Goal: Browse casually: Explore the website without a specific task or goal

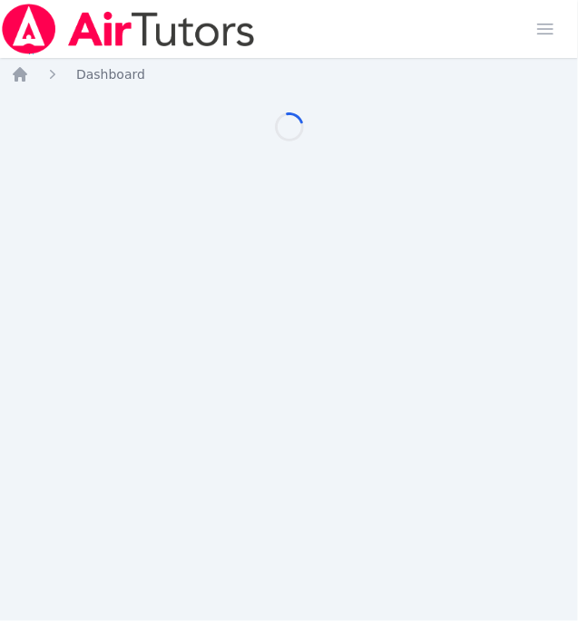
scroll to position [0, 5]
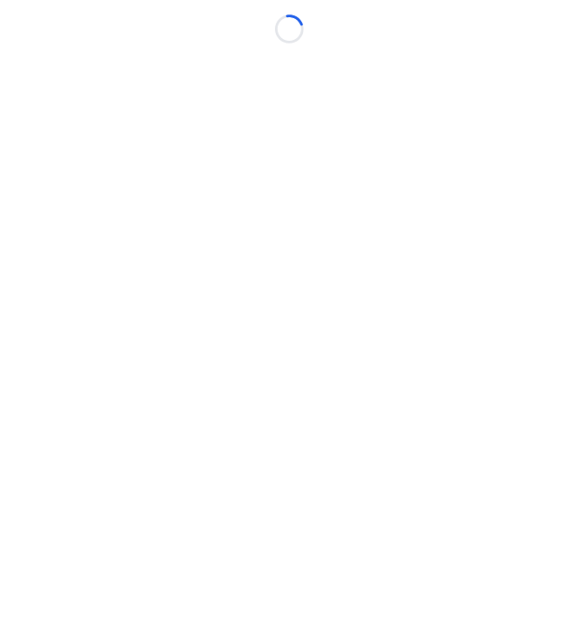
scroll to position [0, 5]
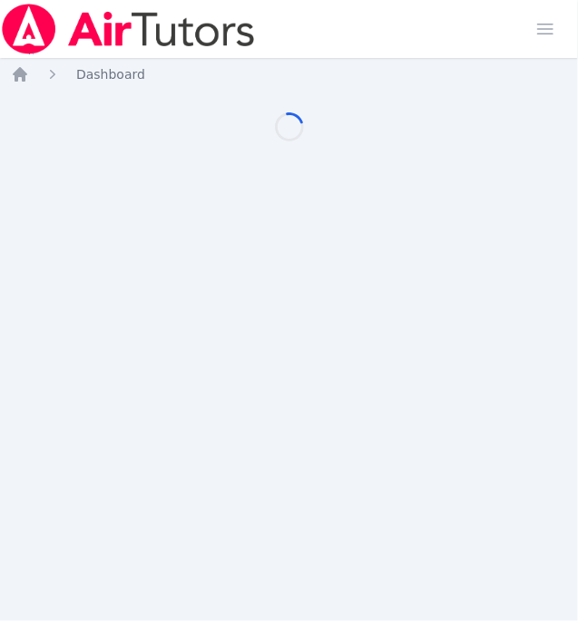
scroll to position [0, 5]
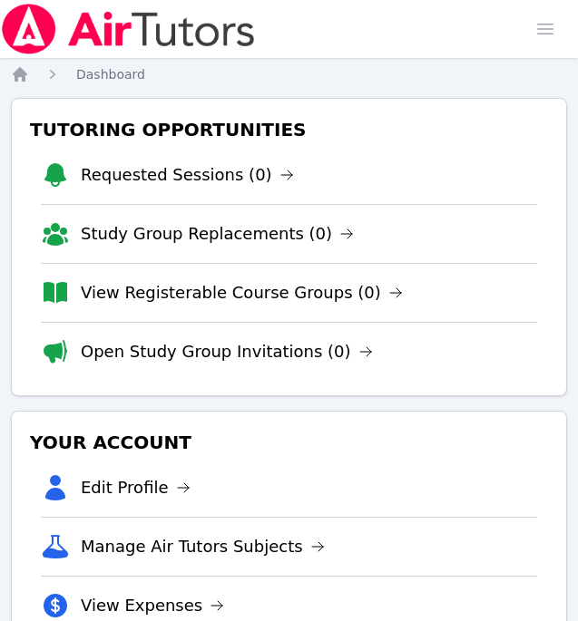
scroll to position [0, 5]
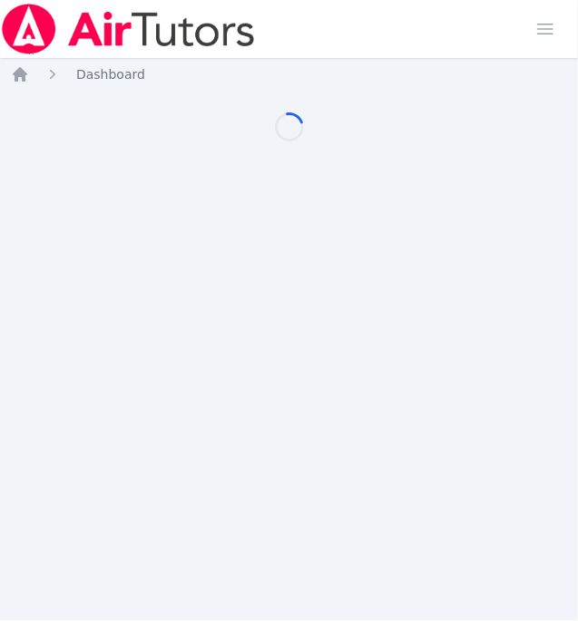
scroll to position [0, 5]
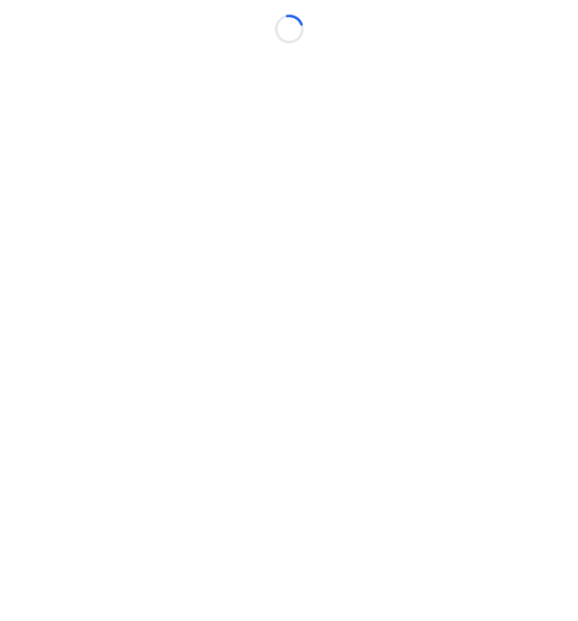
scroll to position [0, 5]
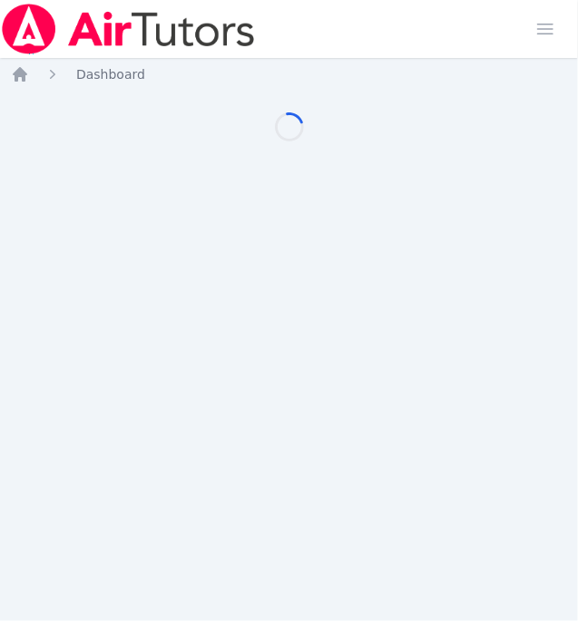
scroll to position [0, 5]
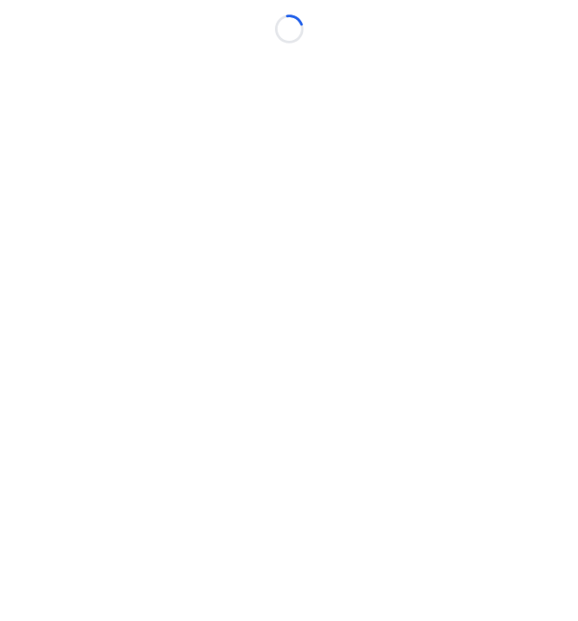
scroll to position [0, 5]
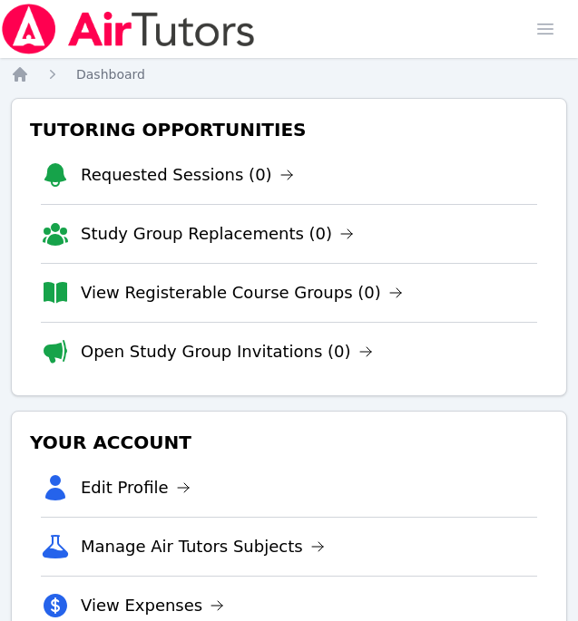
scroll to position [0, 5]
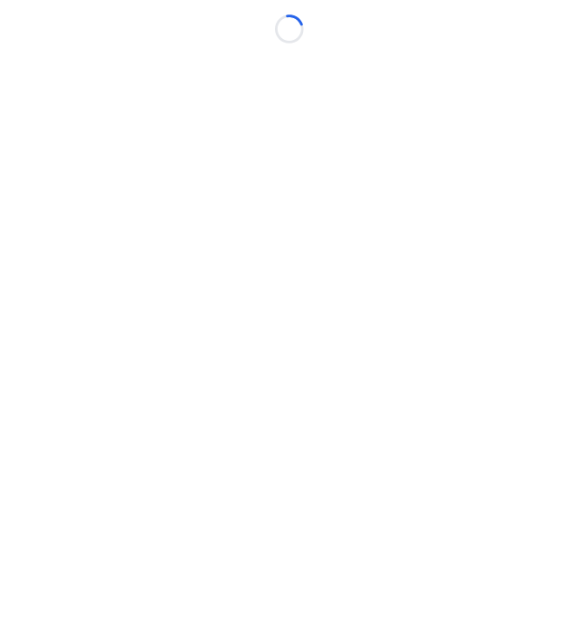
scroll to position [0, 5]
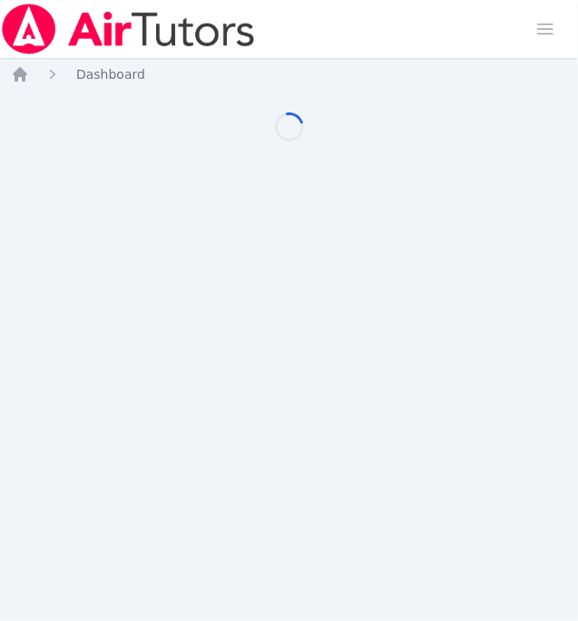
scroll to position [0, 5]
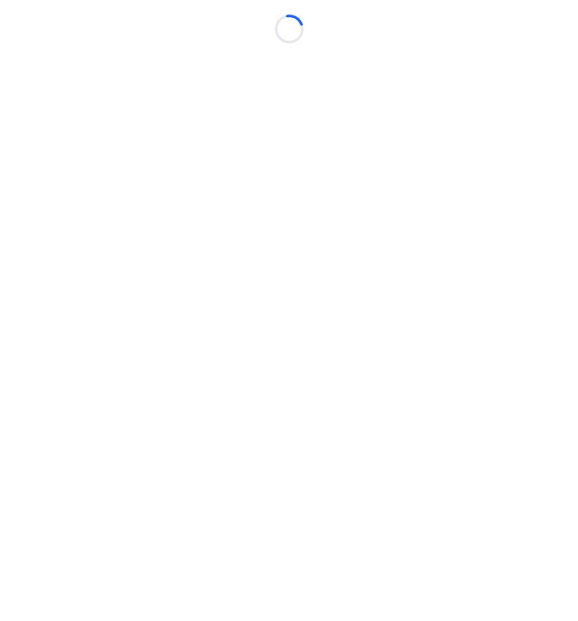
scroll to position [0, 5]
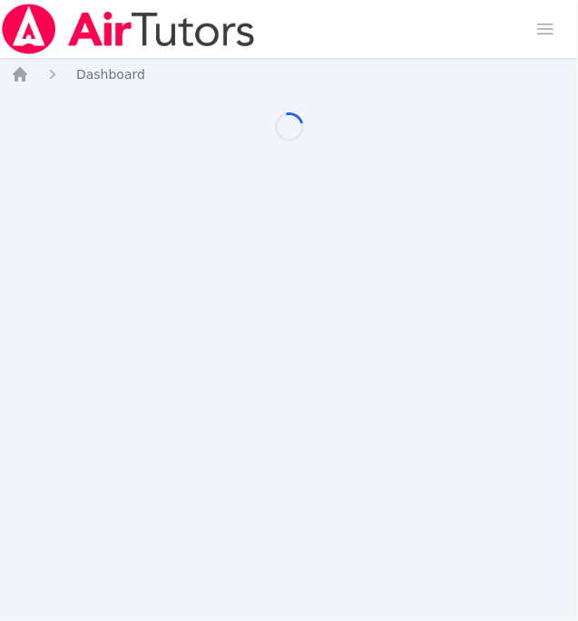
scroll to position [0, 5]
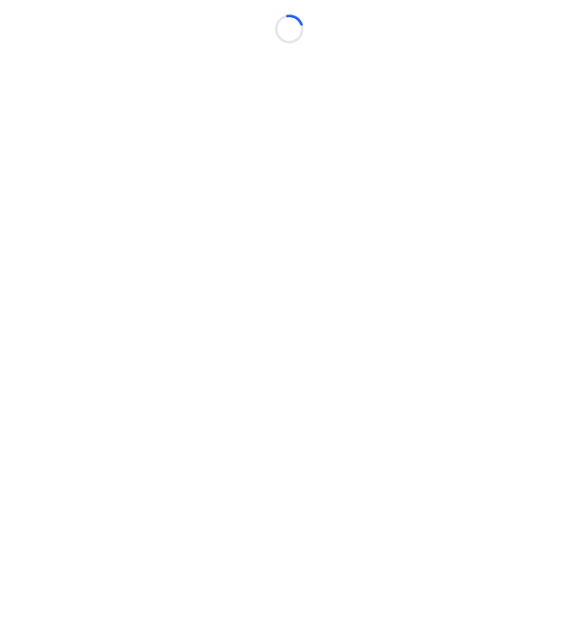
scroll to position [0, 5]
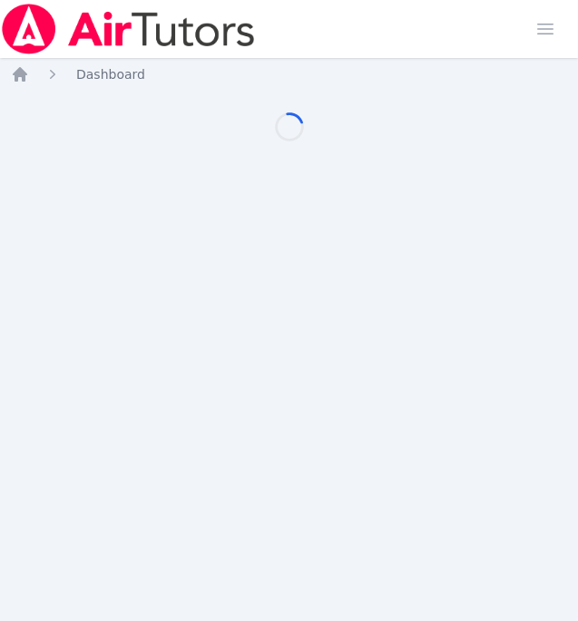
scroll to position [0, 5]
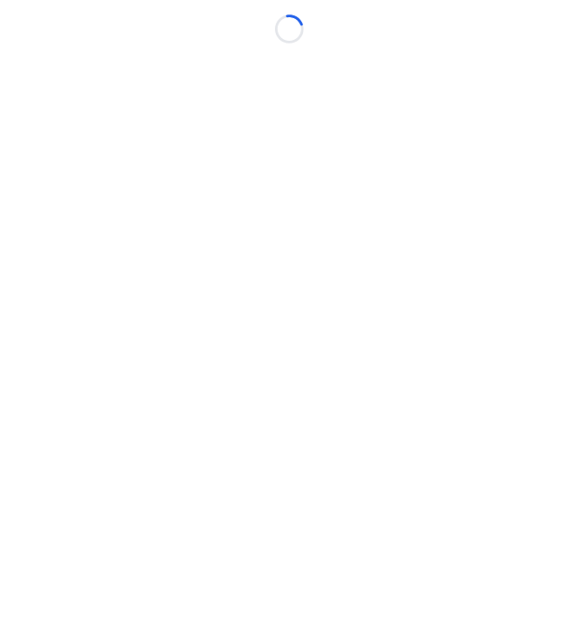
scroll to position [0, 5]
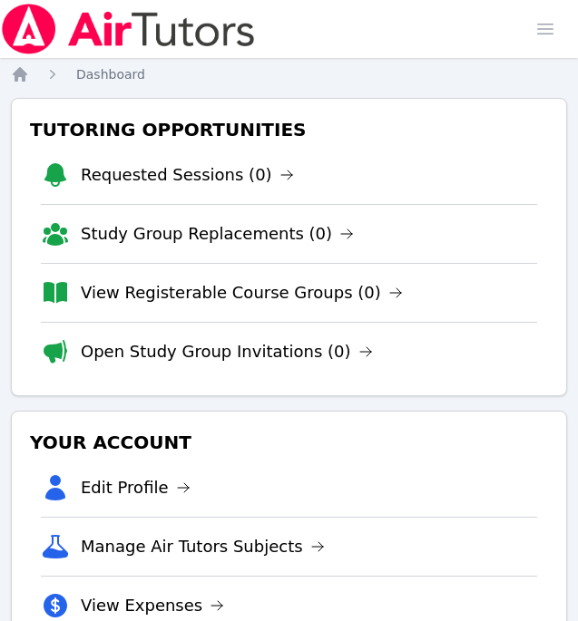
scroll to position [0, 5]
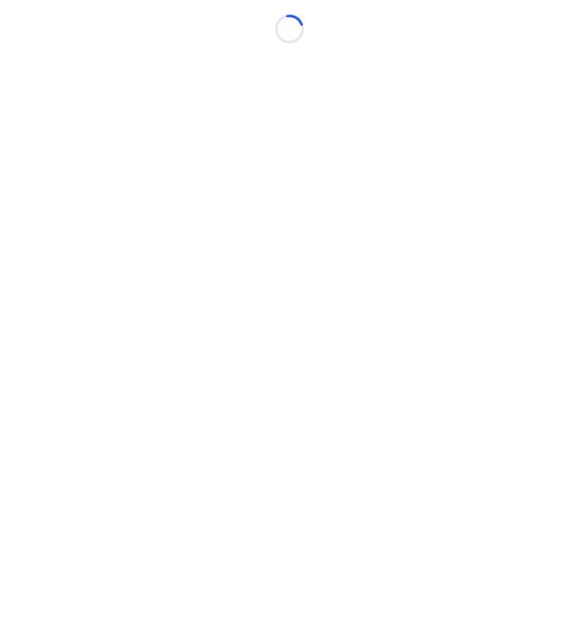
scroll to position [0, 5]
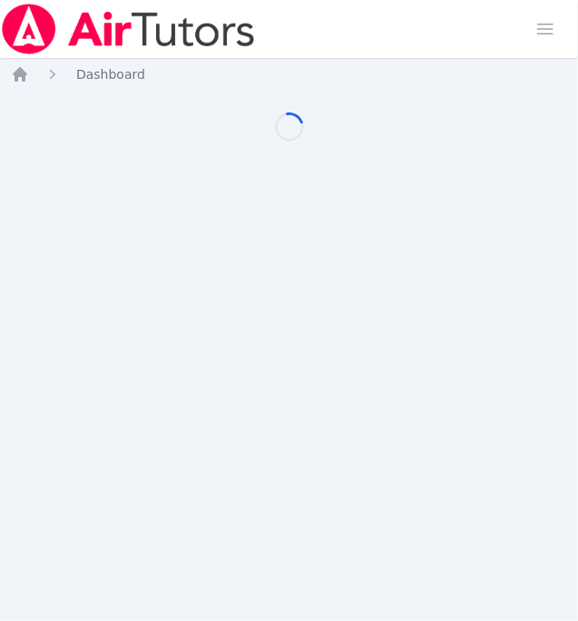
scroll to position [0, 5]
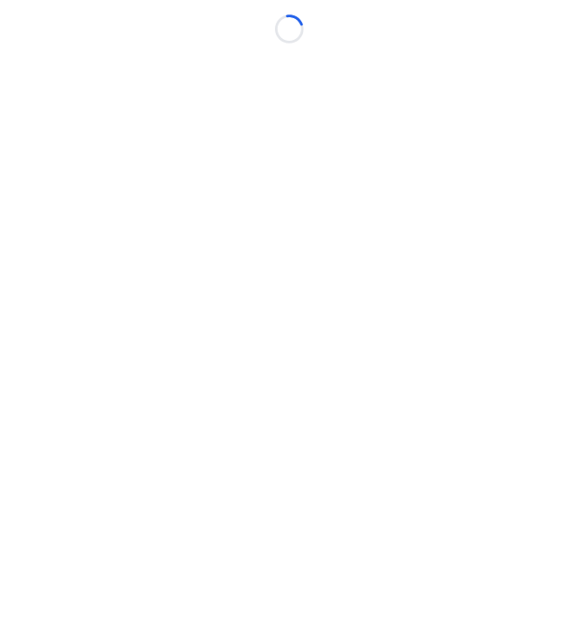
scroll to position [0, 5]
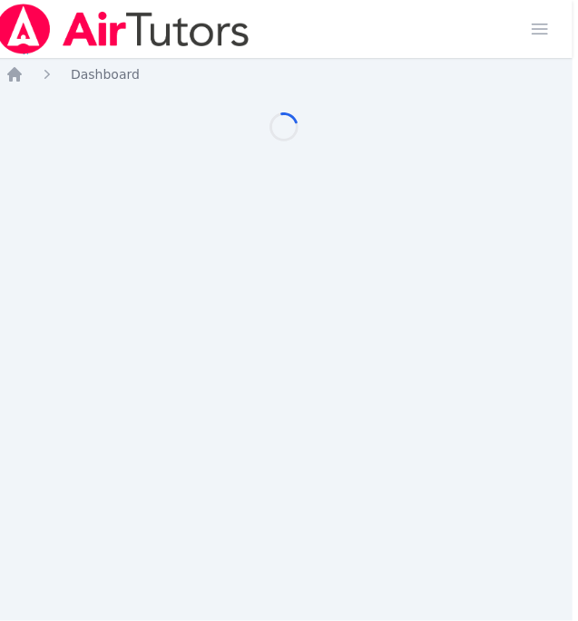
scroll to position [0, 5]
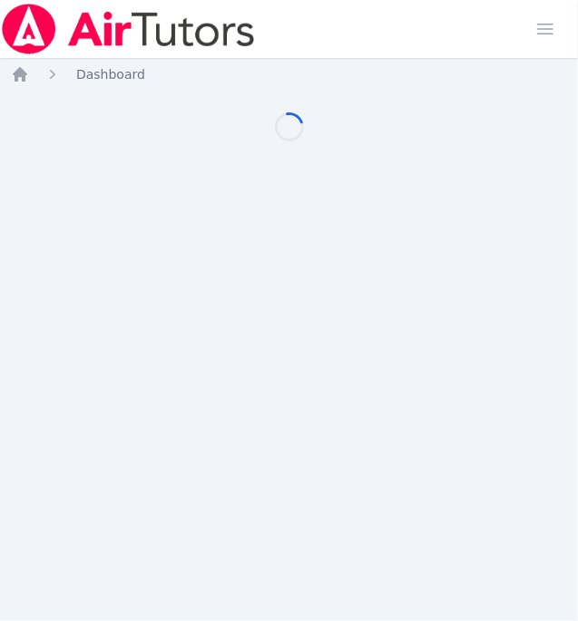
scroll to position [0, 5]
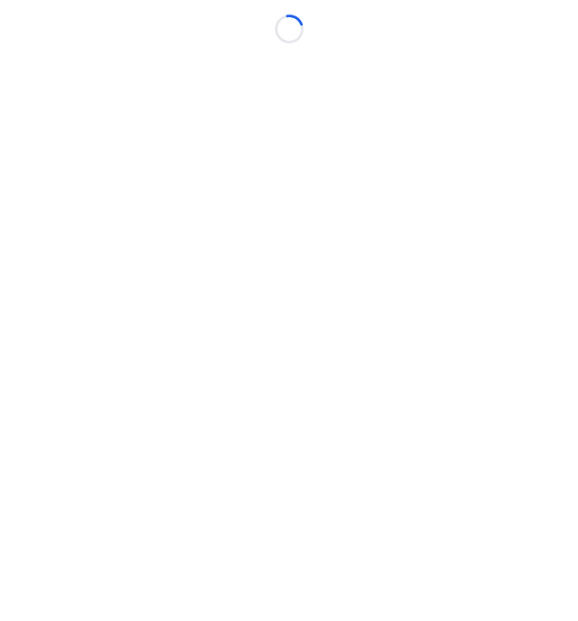
scroll to position [0, 5]
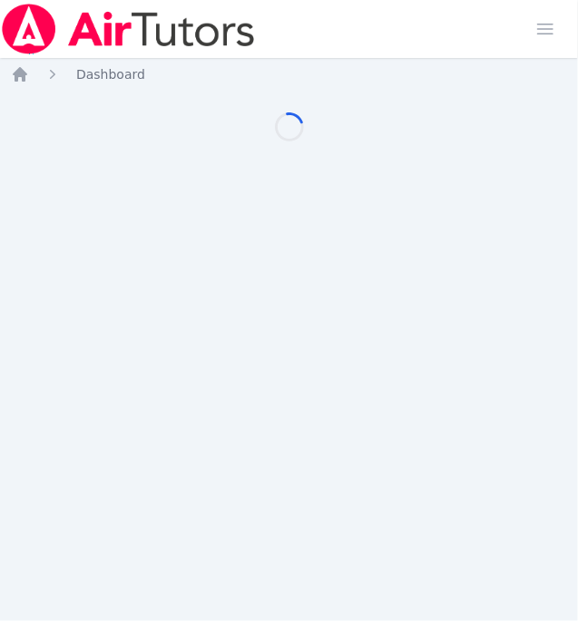
scroll to position [0, 5]
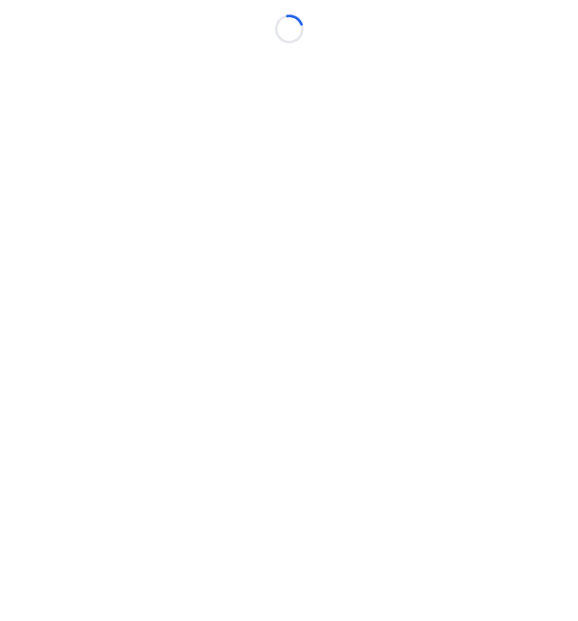
scroll to position [0, 5]
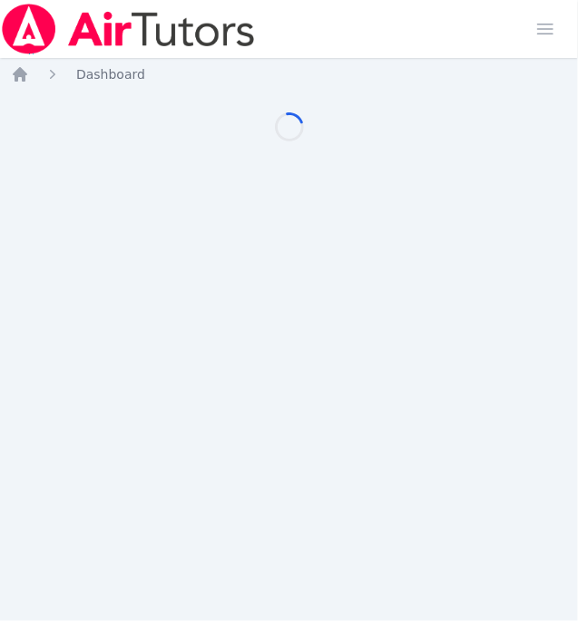
scroll to position [0, 5]
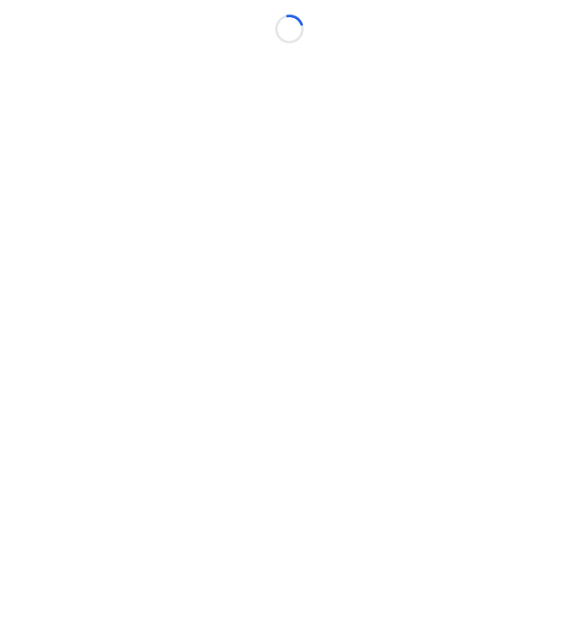
scroll to position [0, 5]
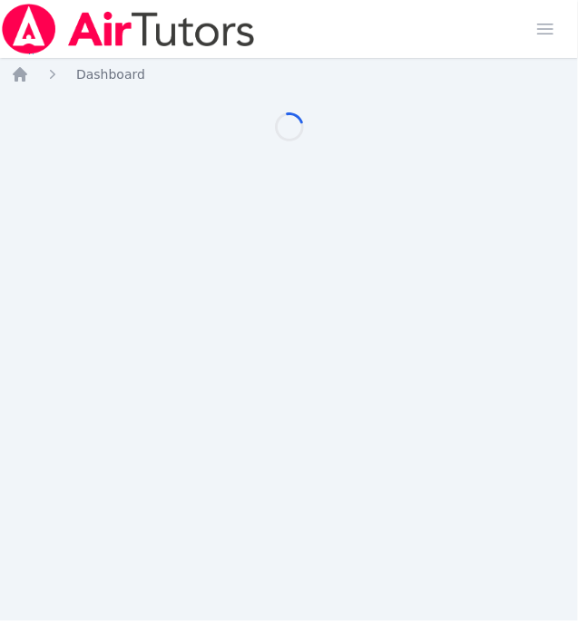
scroll to position [0, 5]
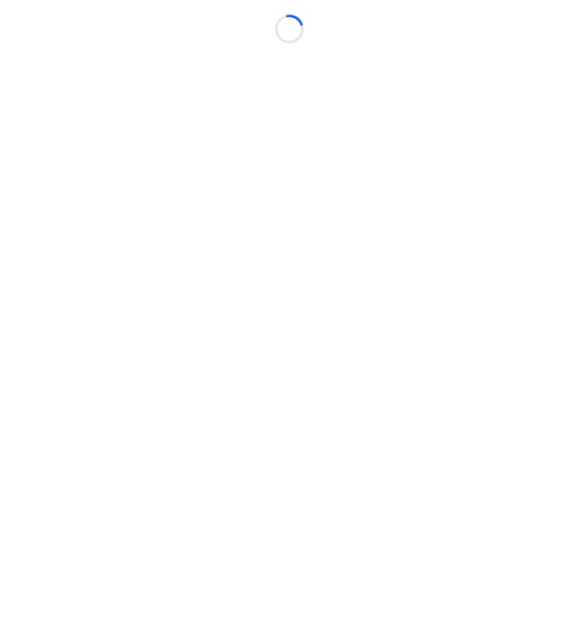
scroll to position [0, 5]
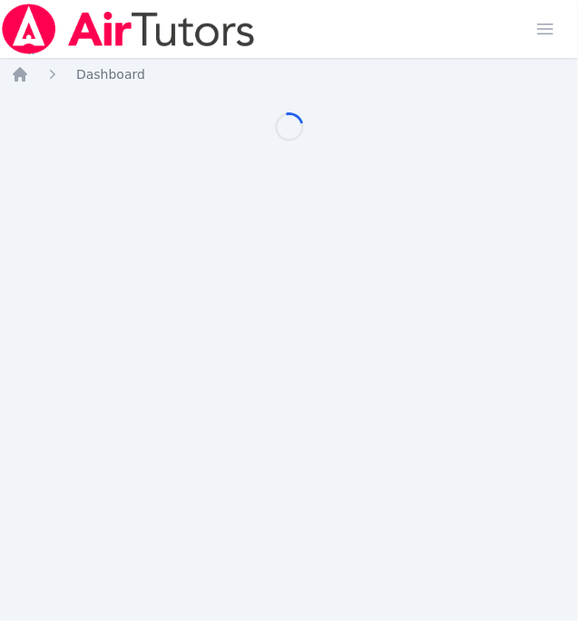
scroll to position [0, 5]
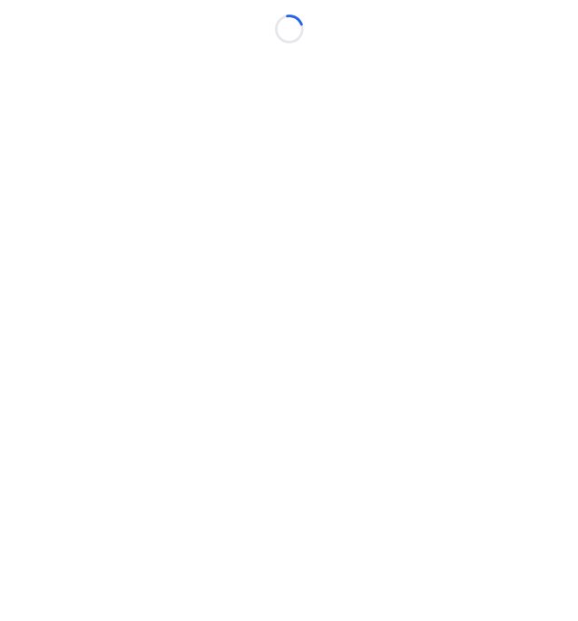
scroll to position [0, 5]
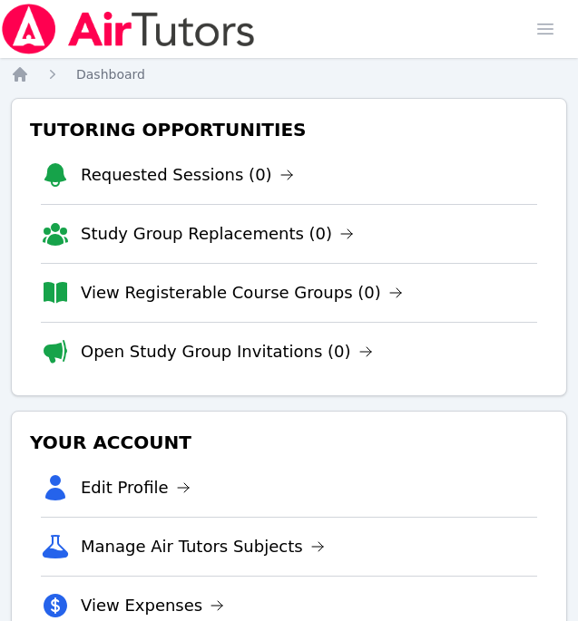
scroll to position [0, 5]
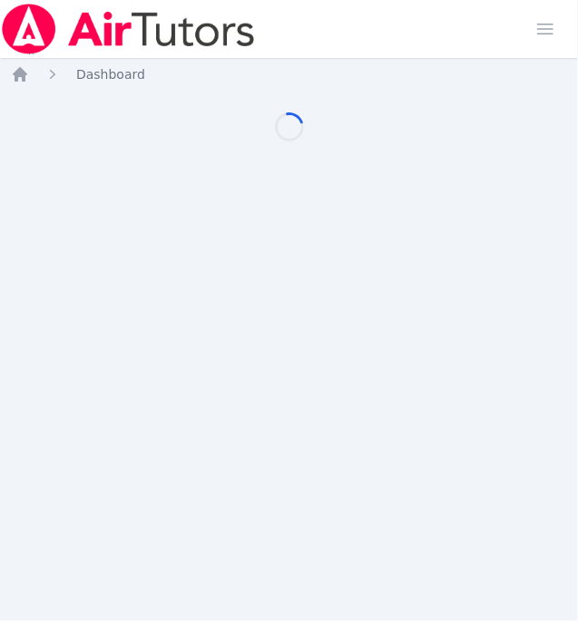
scroll to position [0, 5]
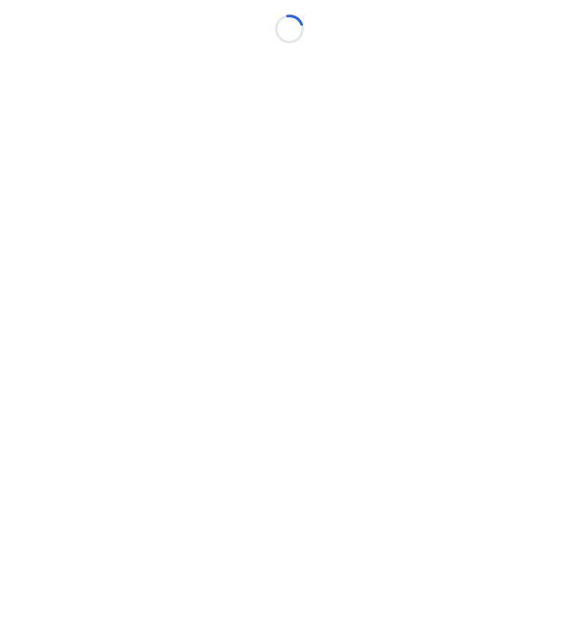
scroll to position [0, 5]
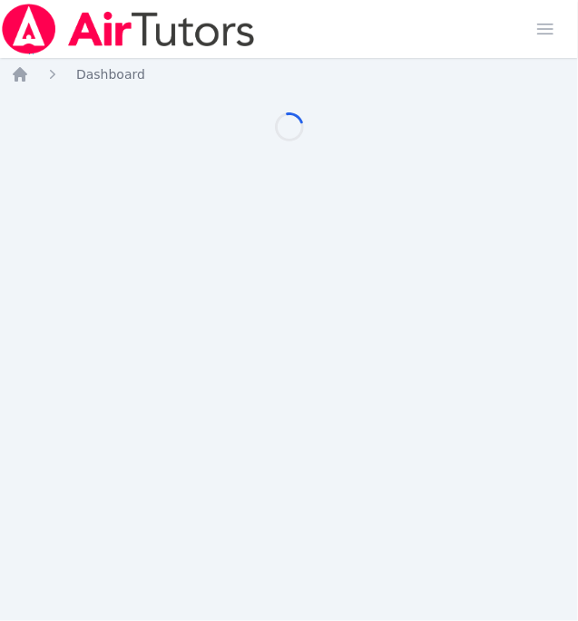
scroll to position [0, 5]
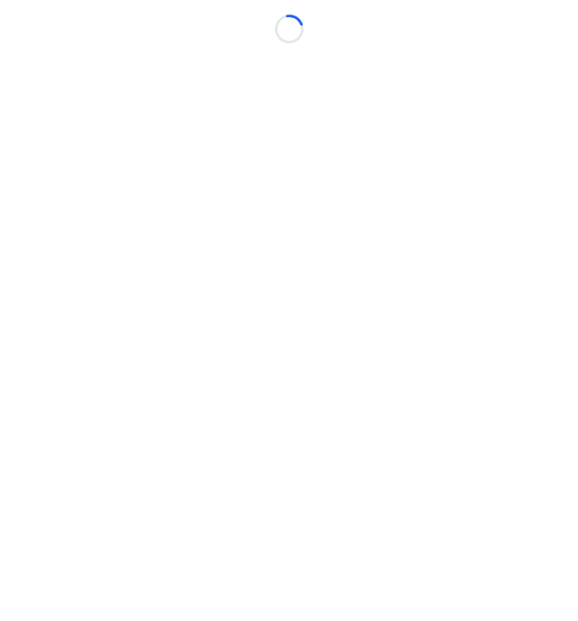
scroll to position [0, 5]
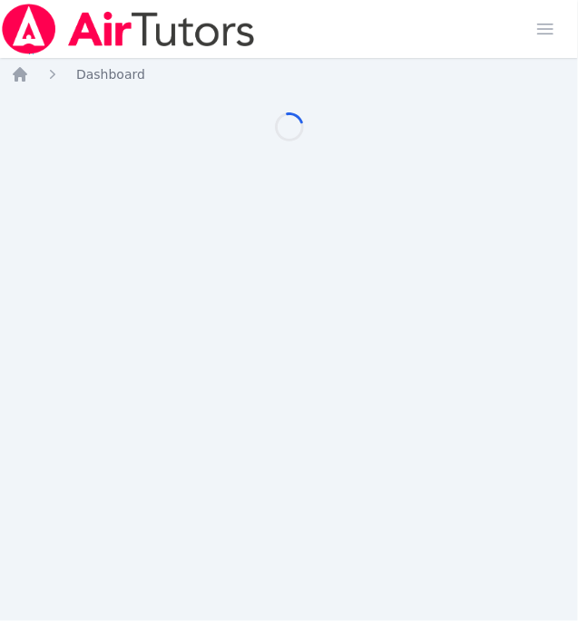
scroll to position [0, 5]
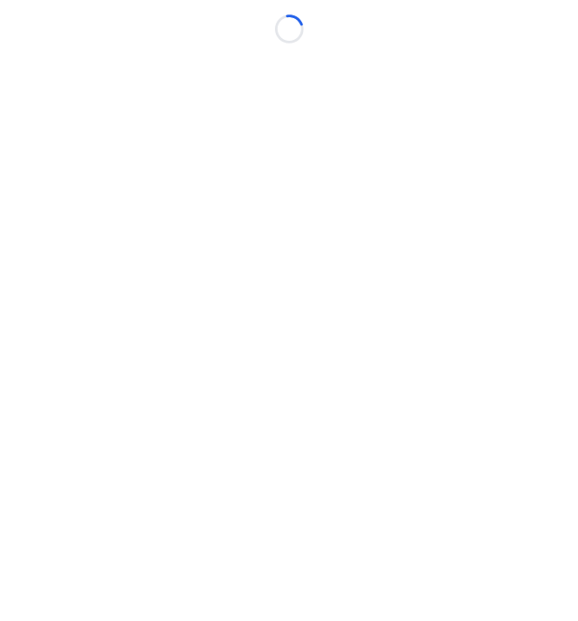
scroll to position [0, 5]
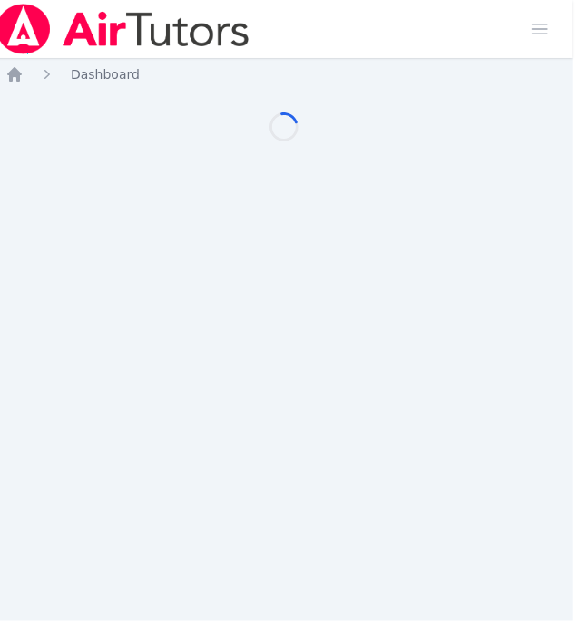
scroll to position [0, 5]
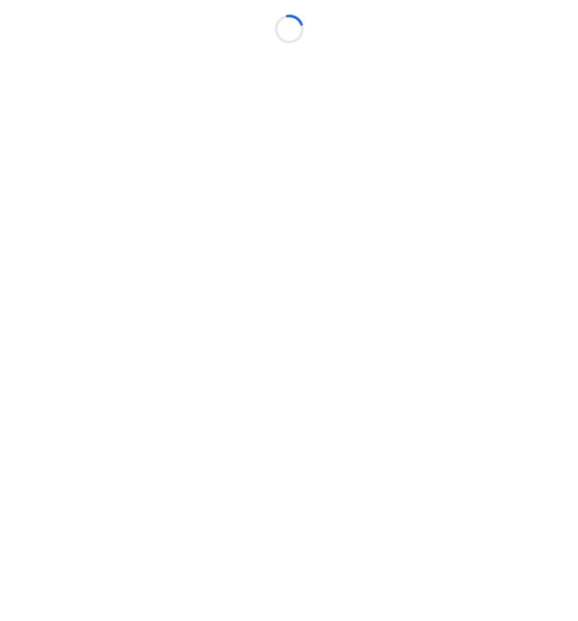
scroll to position [0, 5]
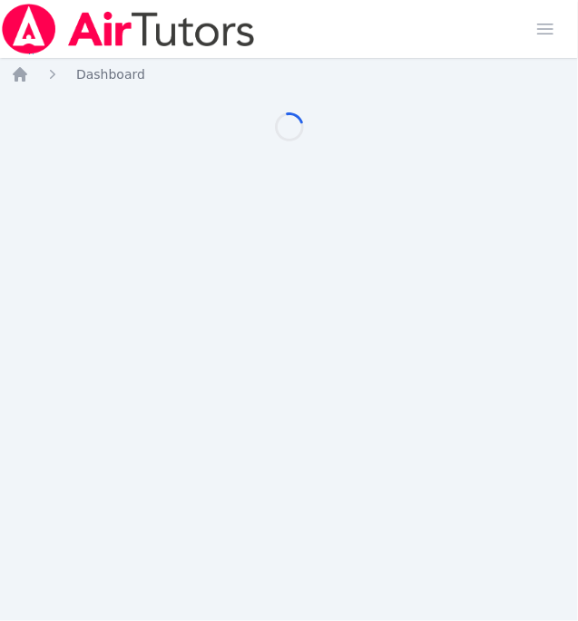
scroll to position [0, 5]
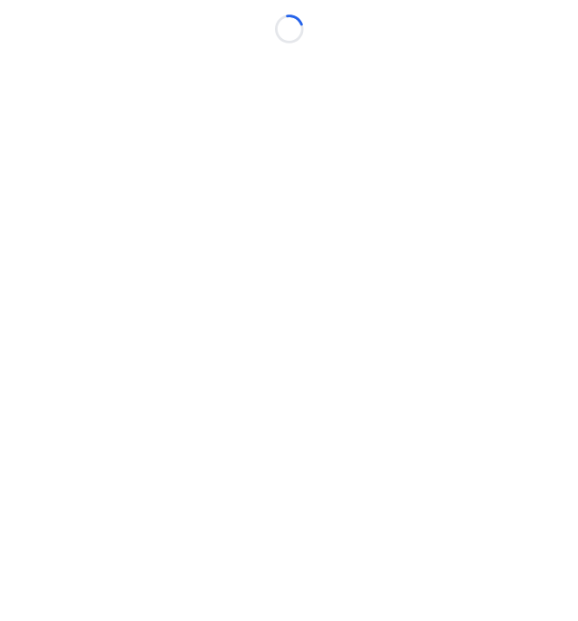
scroll to position [0, 5]
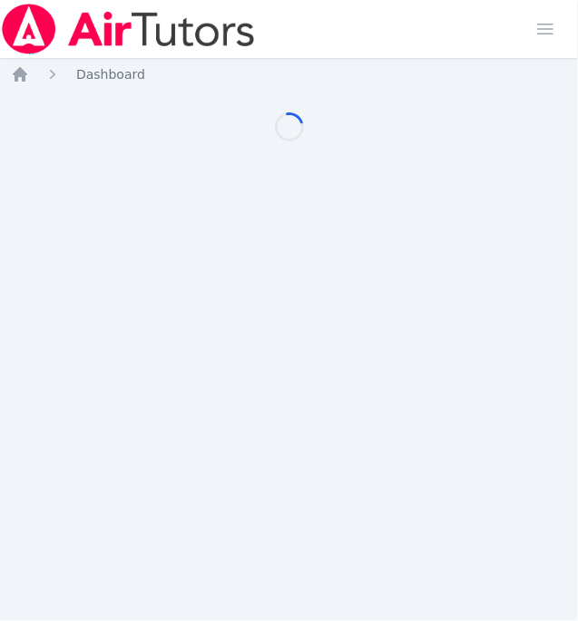
scroll to position [0, 5]
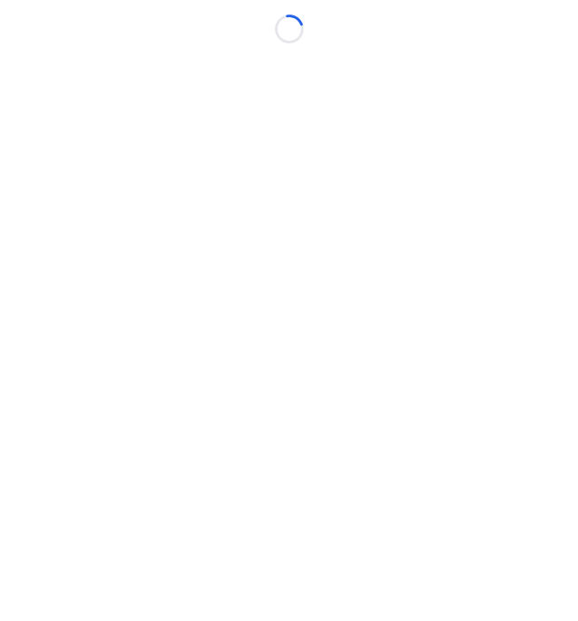
scroll to position [0, 5]
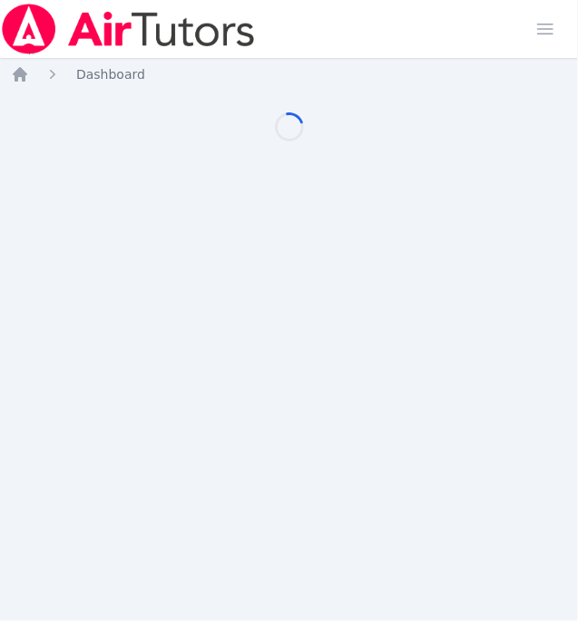
scroll to position [0, 5]
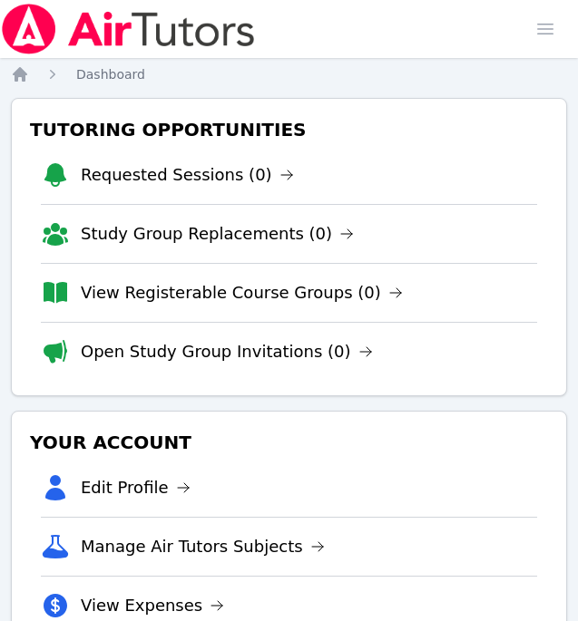
scroll to position [0, 5]
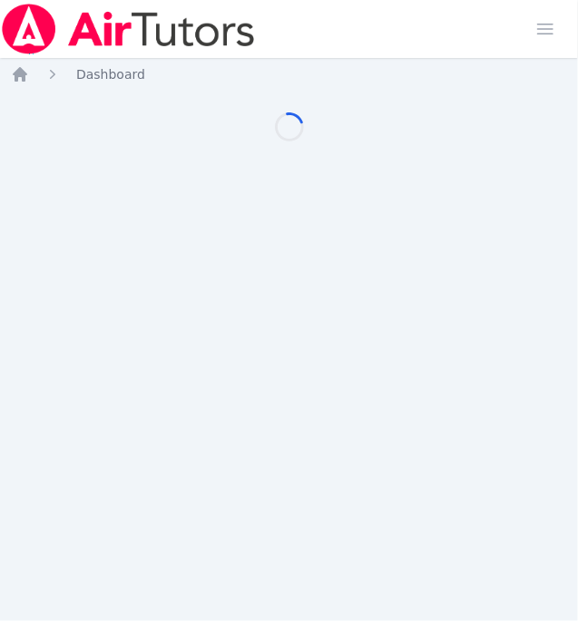
scroll to position [0, 5]
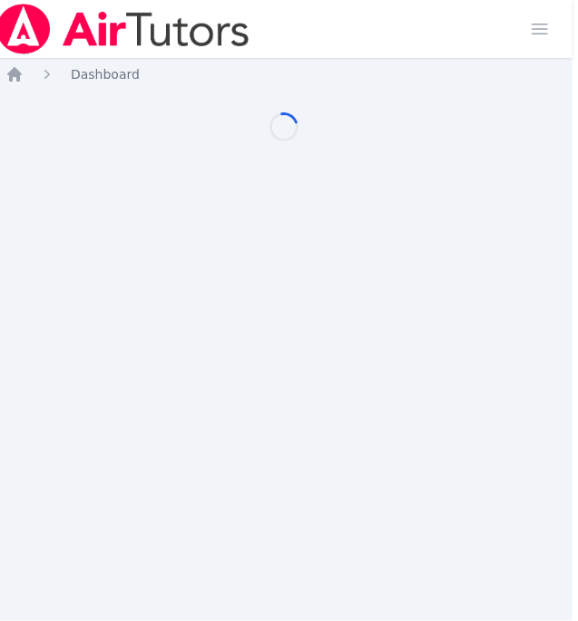
scroll to position [0, 5]
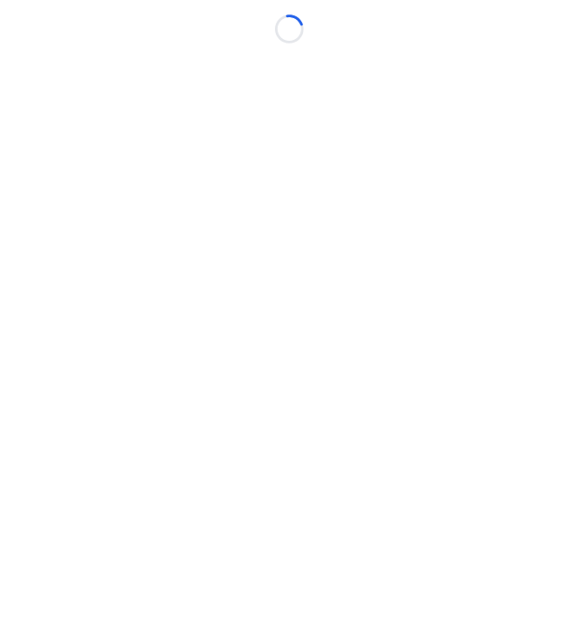
scroll to position [0, 5]
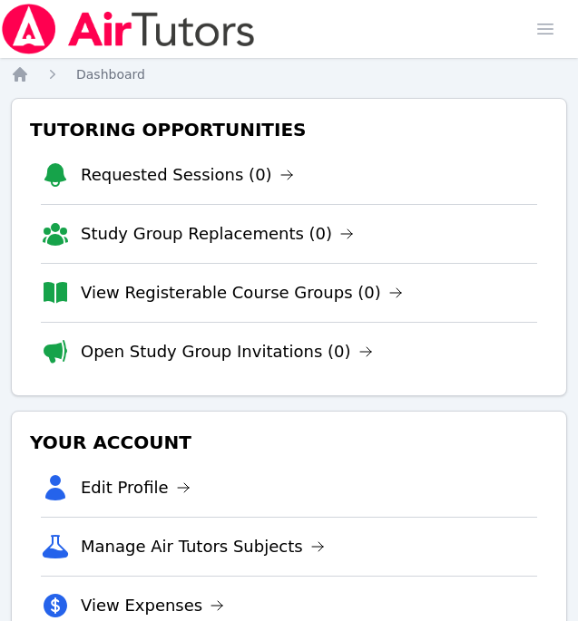
scroll to position [0, 5]
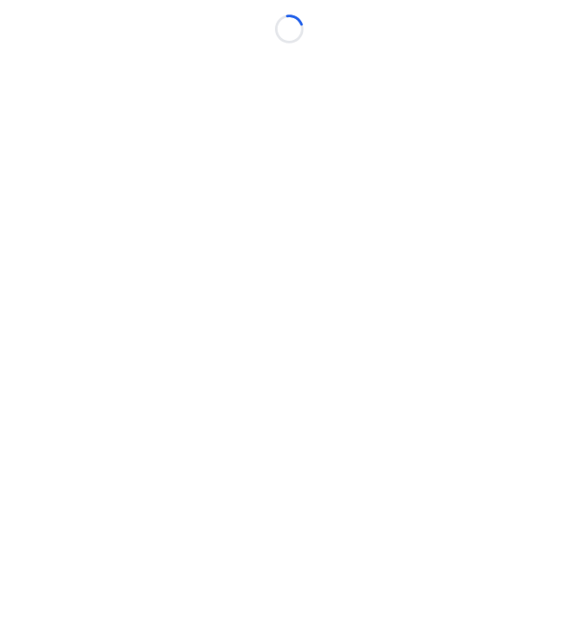
scroll to position [0, 5]
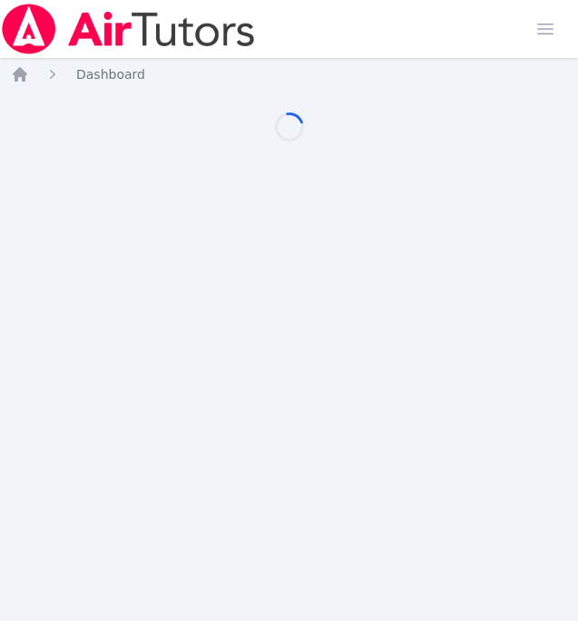
scroll to position [0, 5]
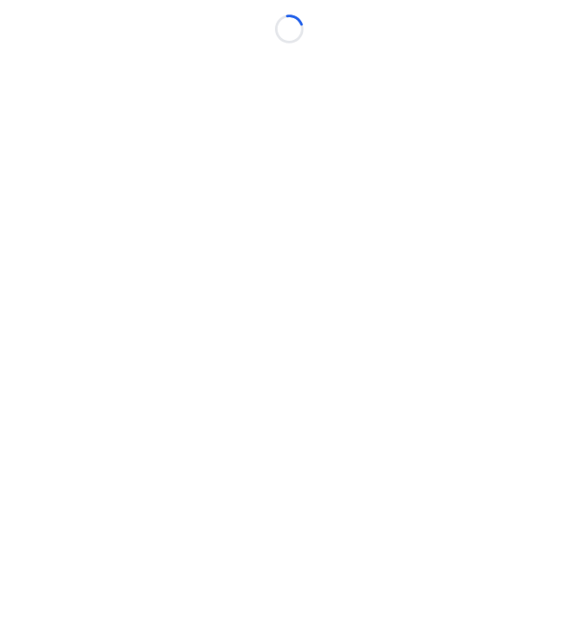
scroll to position [0, 5]
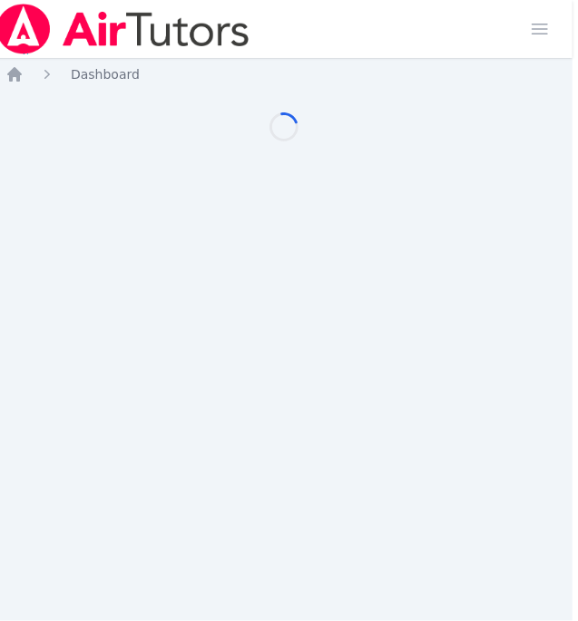
scroll to position [0, 5]
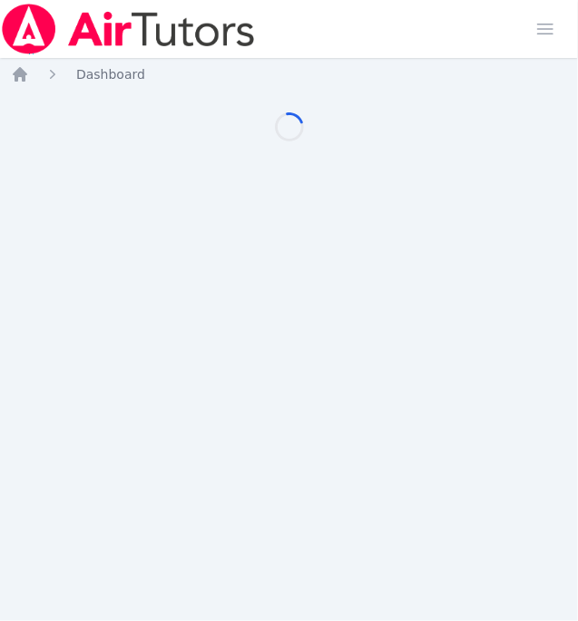
scroll to position [0, 5]
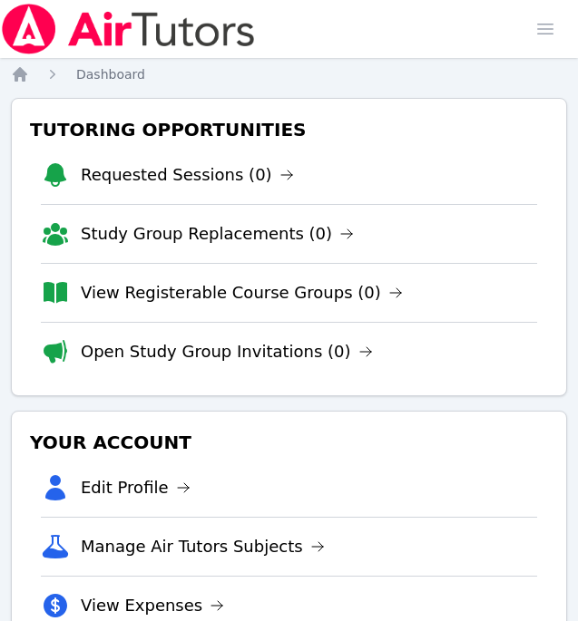
scroll to position [0, 5]
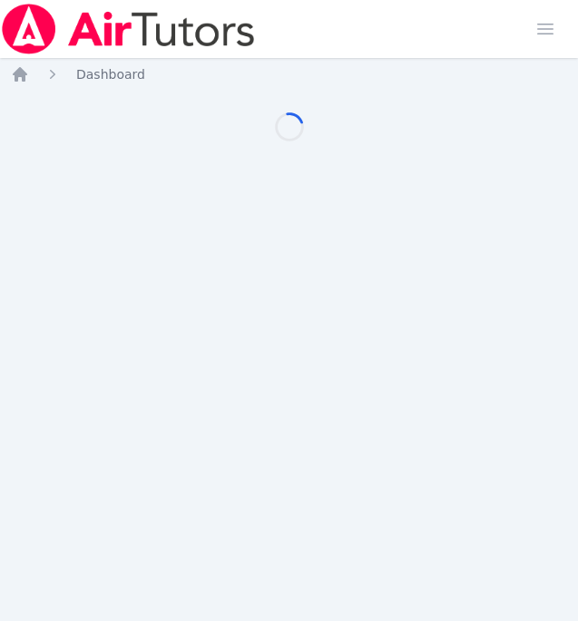
scroll to position [0, 5]
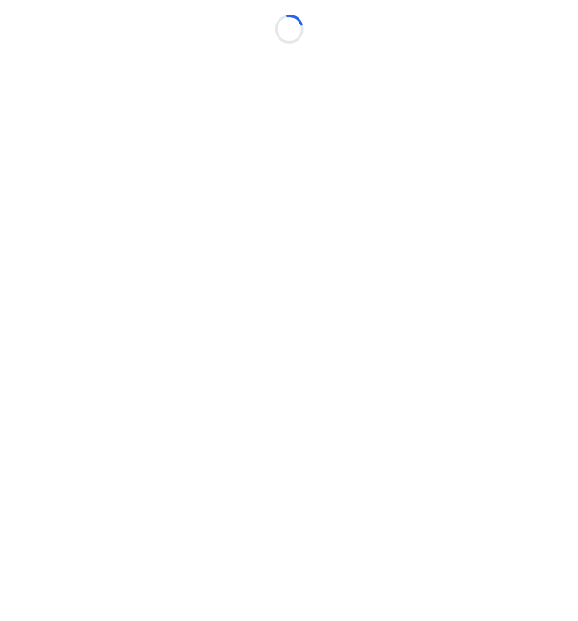
scroll to position [0, 5]
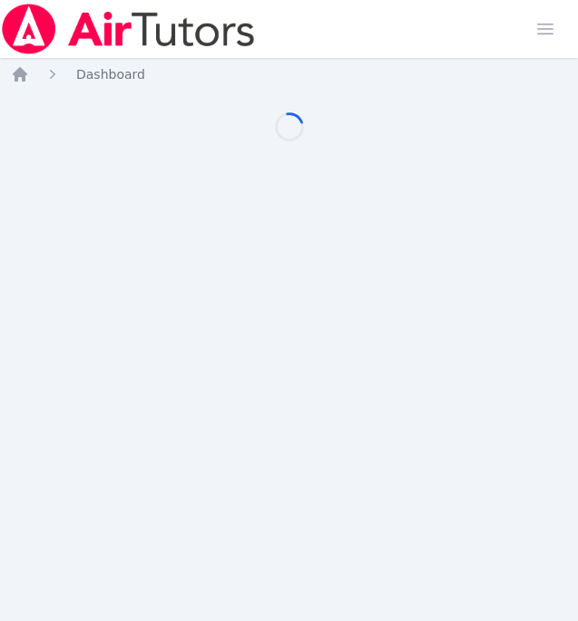
scroll to position [0, 5]
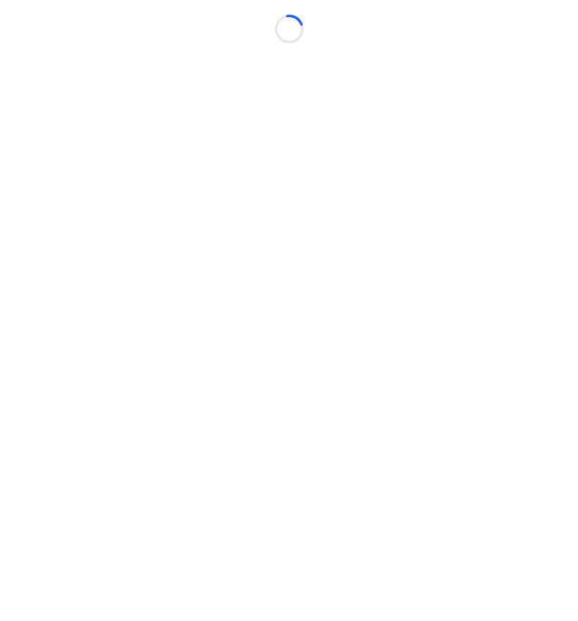
scroll to position [0, 5]
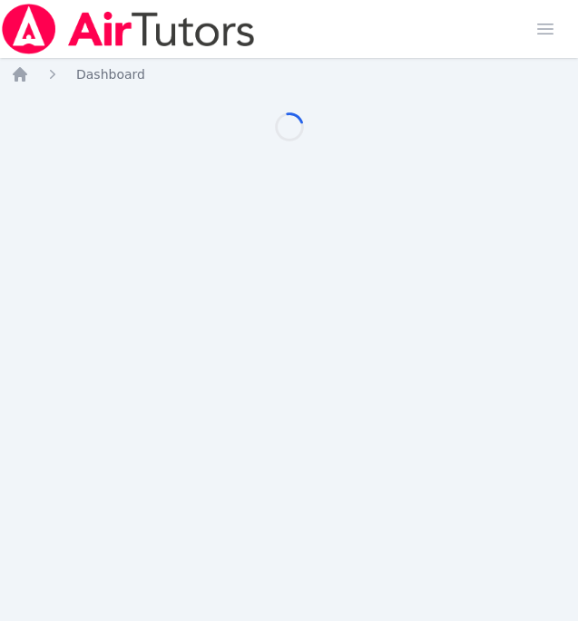
scroll to position [0, 5]
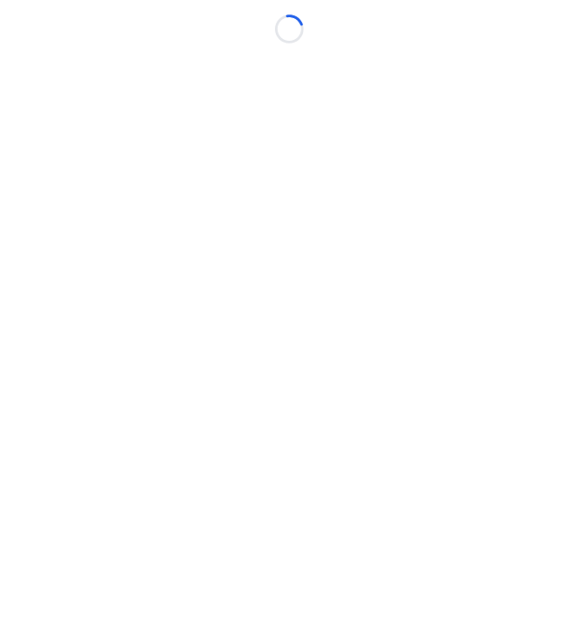
scroll to position [0, 5]
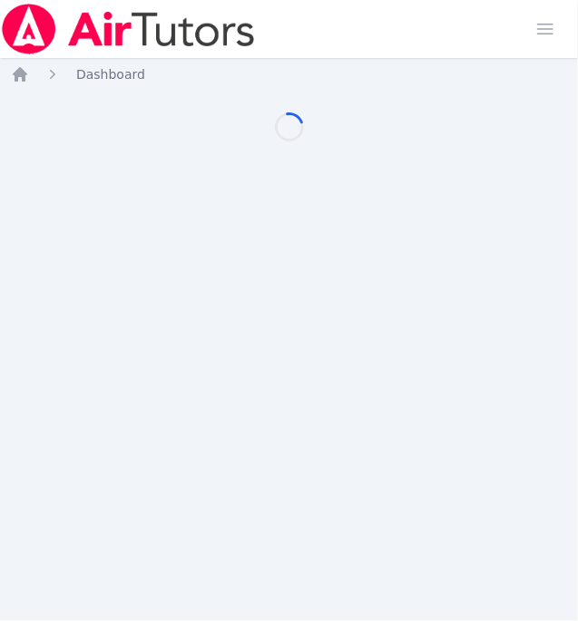
scroll to position [0, 5]
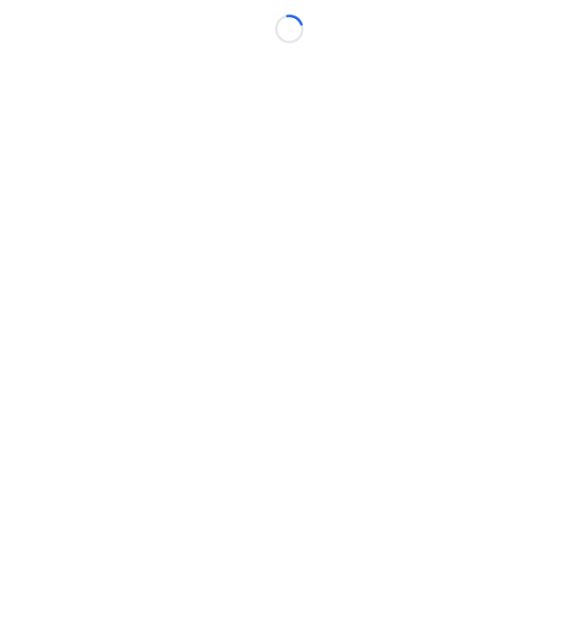
scroll to position [0, 5]
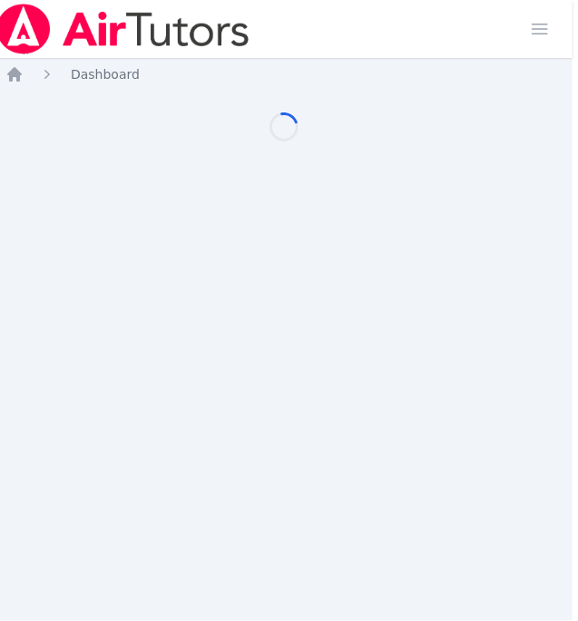
scroll to position [0, 5]
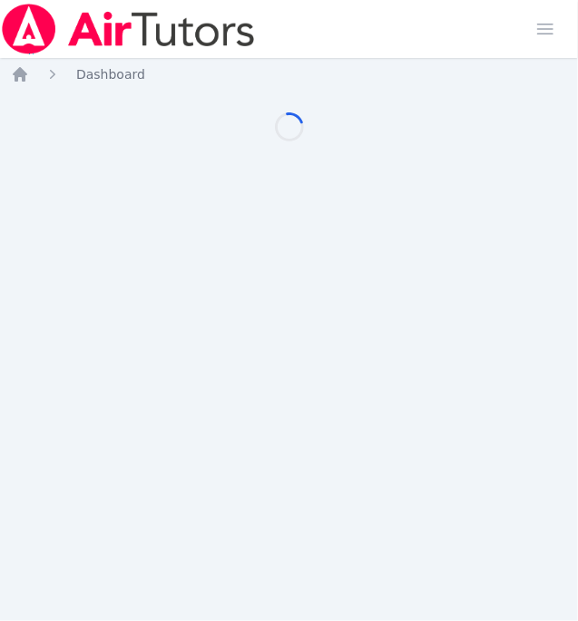
scroll to position [0, 5]
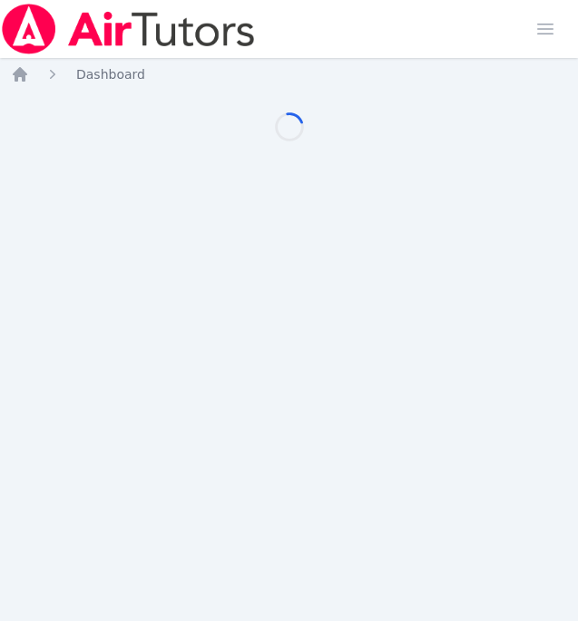
scroll to position [0, 5]
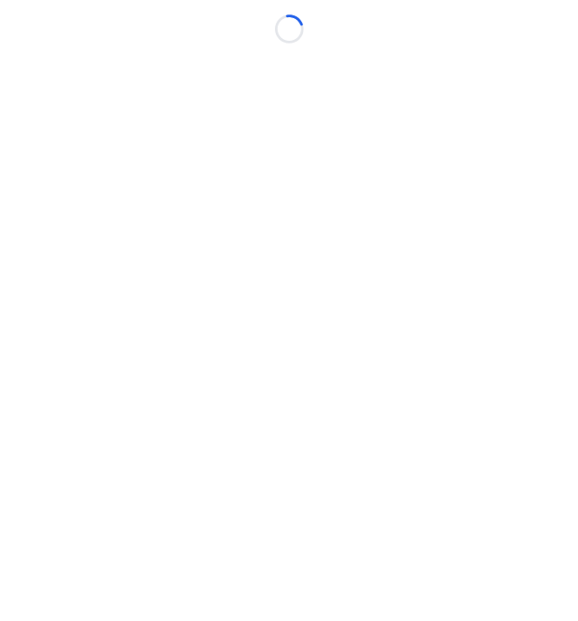
scroll to position [0, 5]
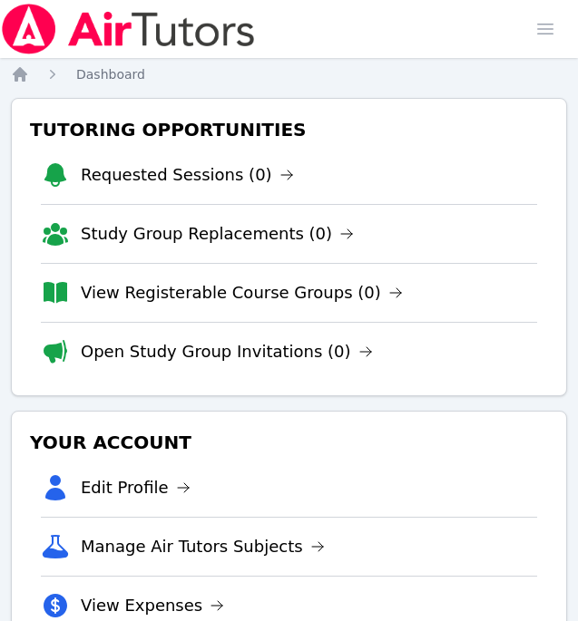
scroll to position [0, 5]
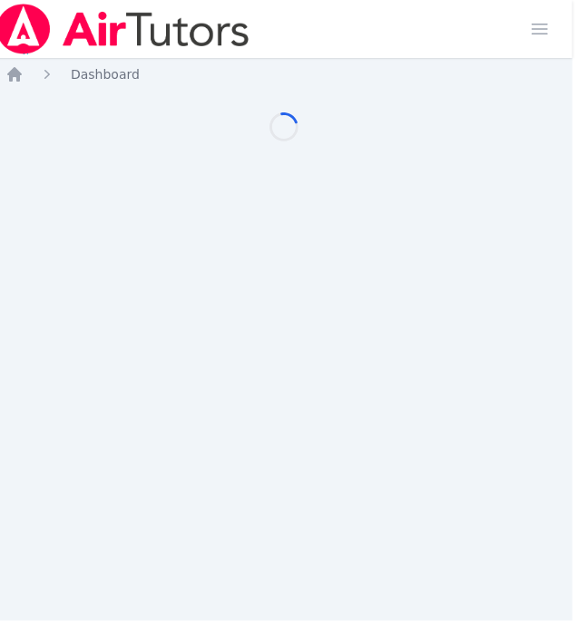
scroll to position [0, 5]
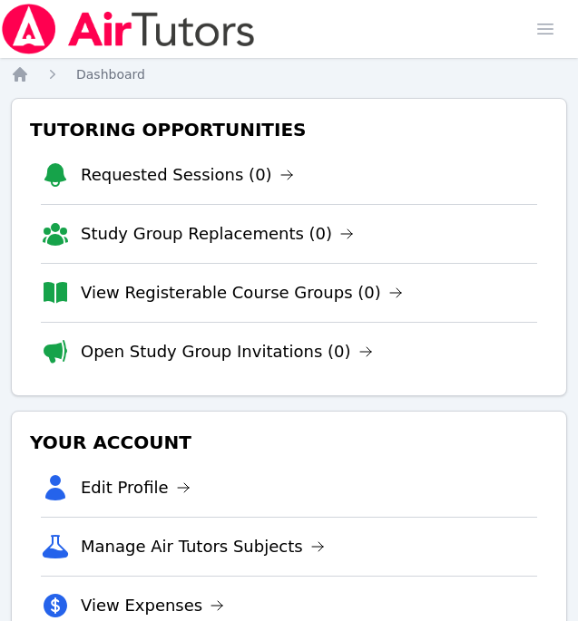
scroll to position [0, 5]
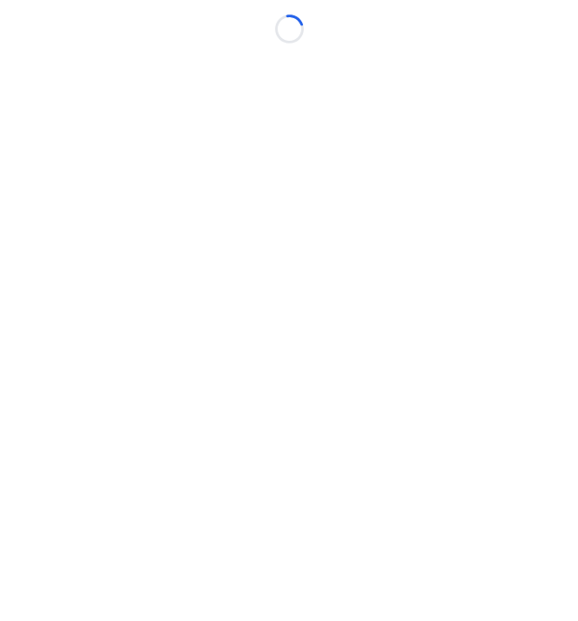
scroll to position [0, 5]
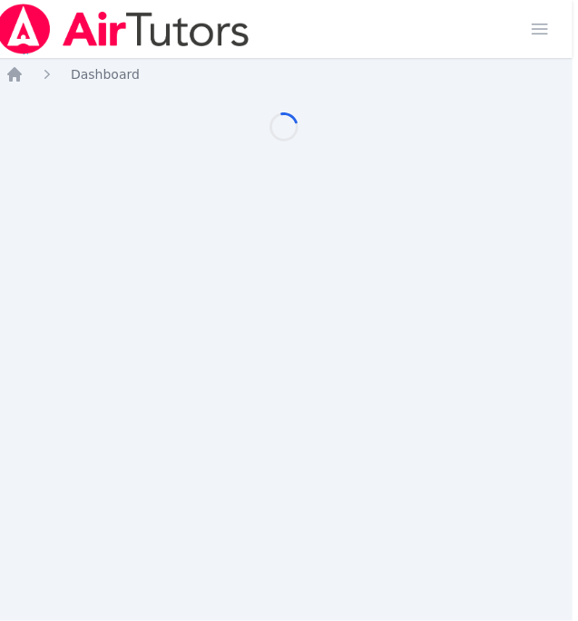
scroll to position [0, 5]
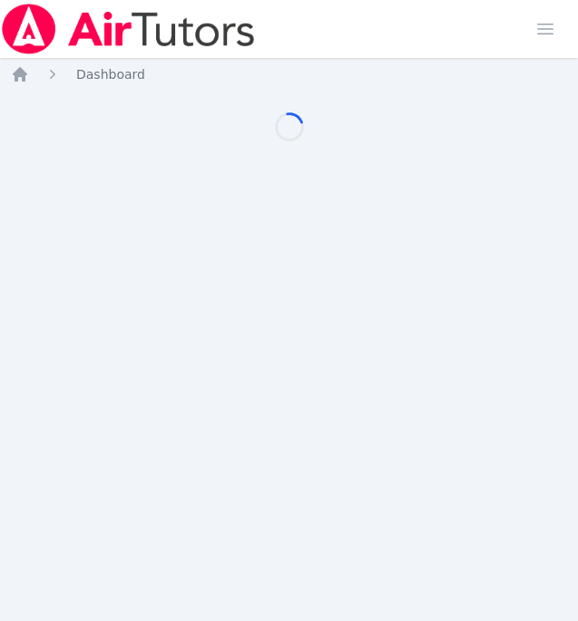
scroll to position [0, 5]
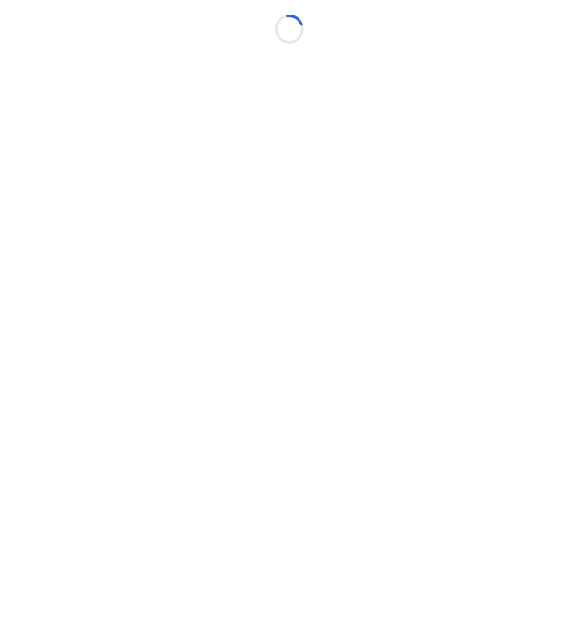
scroll to position [0, 5]
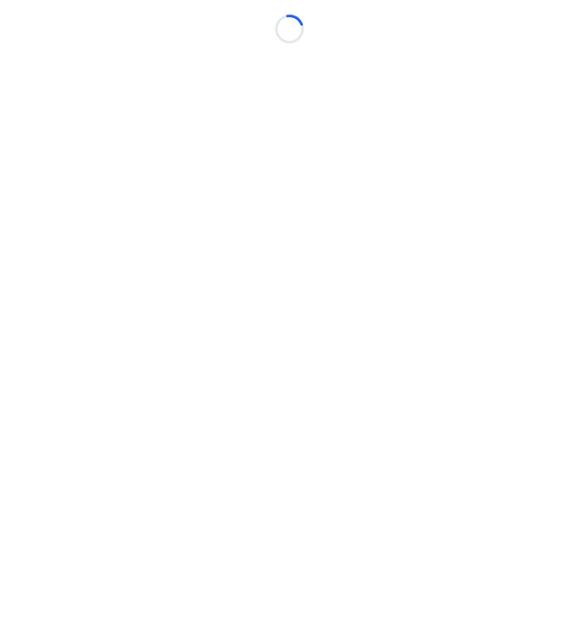
scroll to position [0, 5]
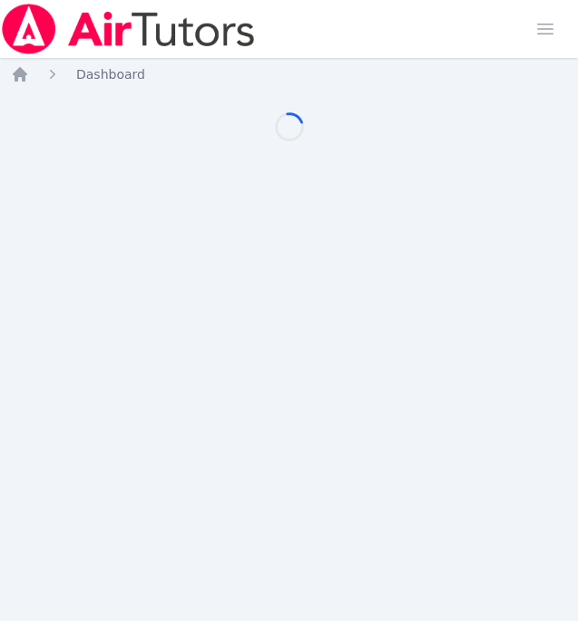
scroll to position [0, 5]
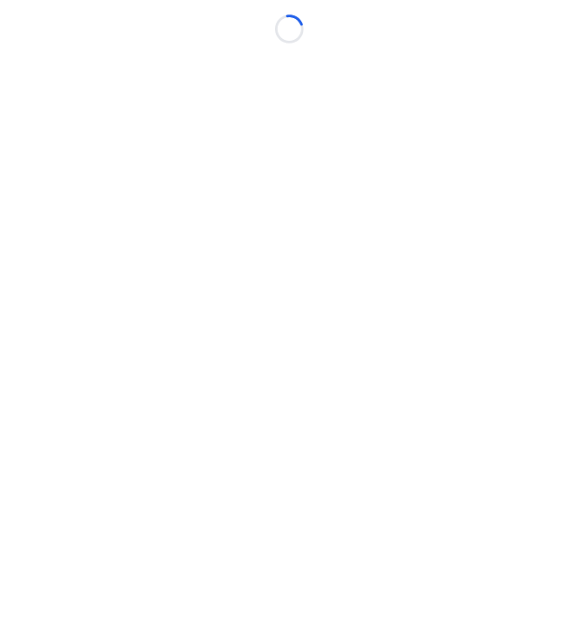
scroll to position [0, 5]
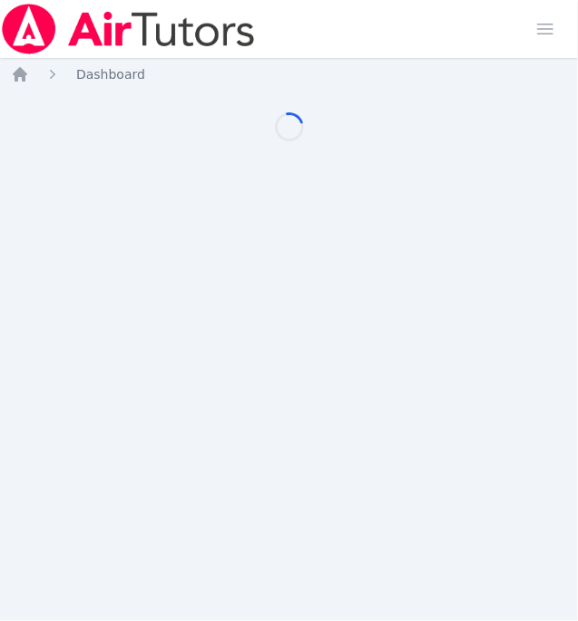
scroll to position [0, 5]
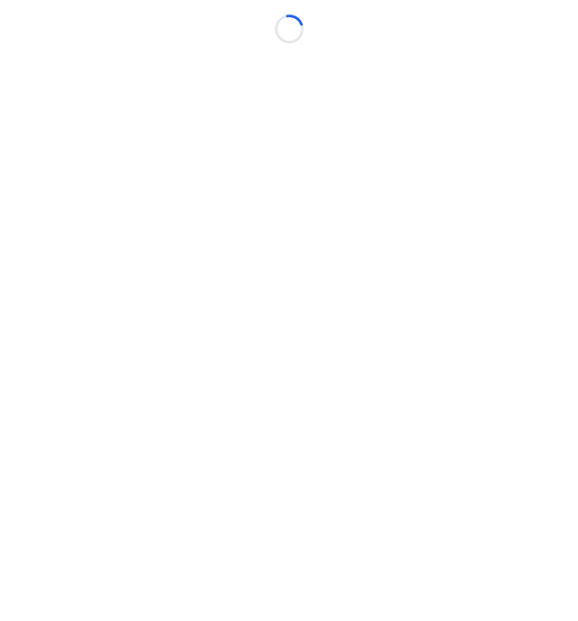
scroll to position [0, 5]
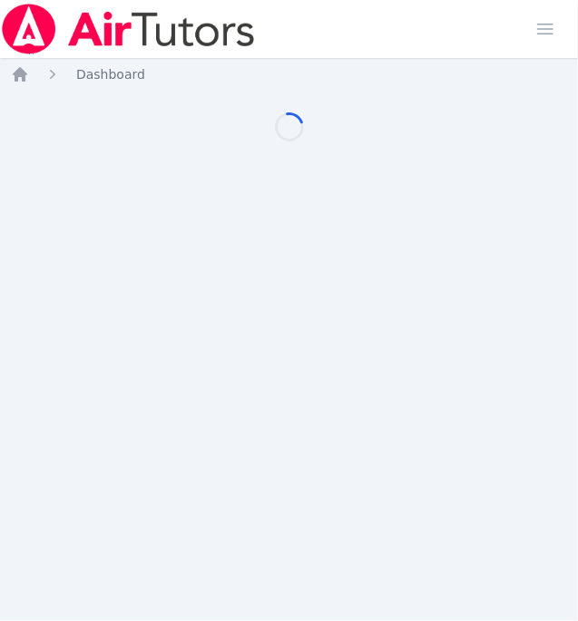
scroll to position [0, 5]
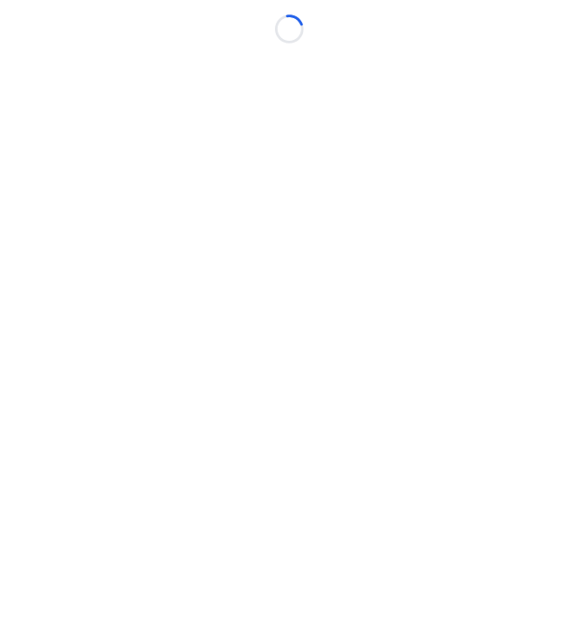
scroll to position [0, 5]
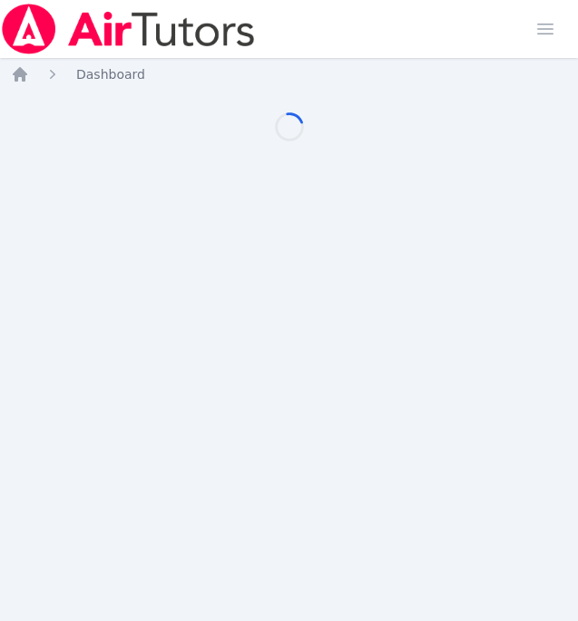
scroll to position [0, 5]
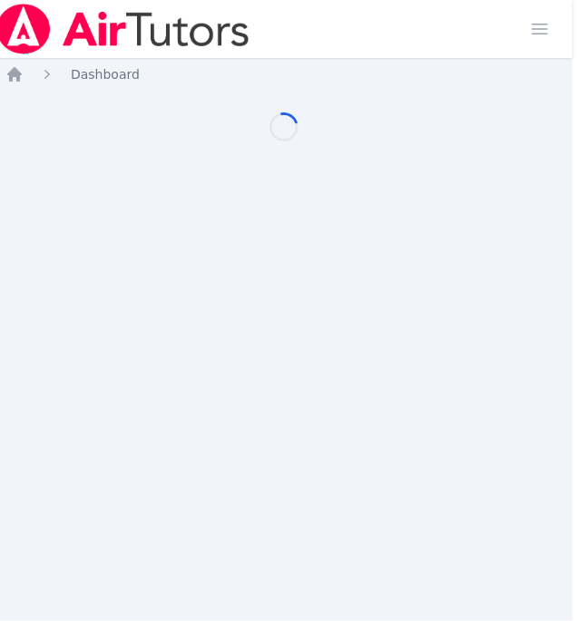
scroll to position [0, 5]
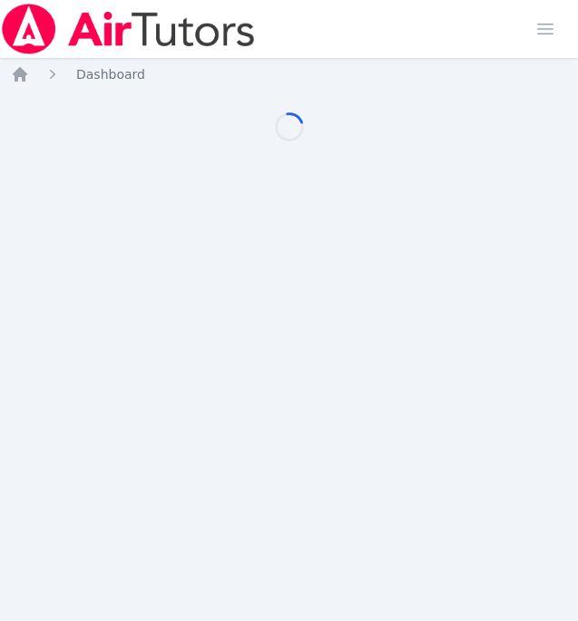
scroll to position [0, 5]
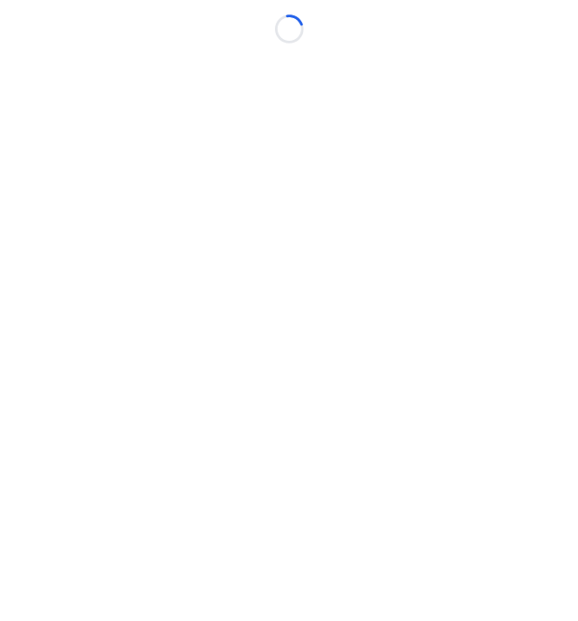
scroll to position [0, 5]
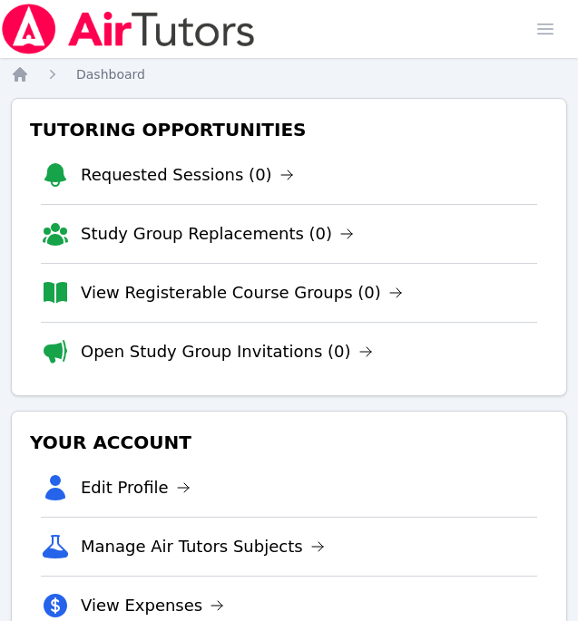
scroll to position [0, 5]
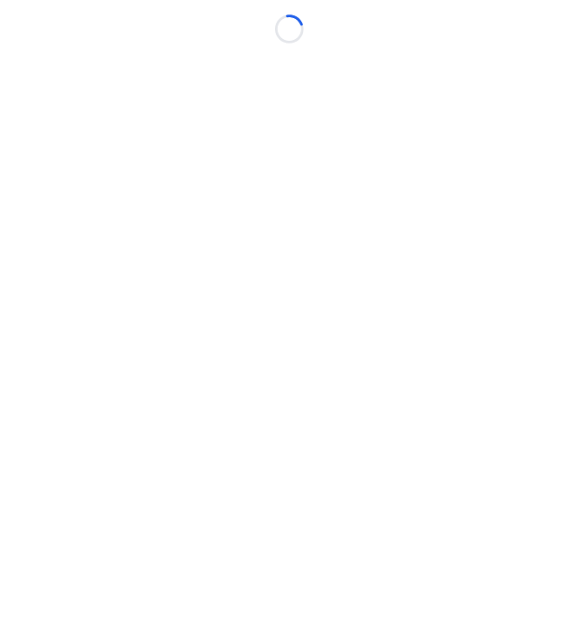
scroll to position [0, 5]
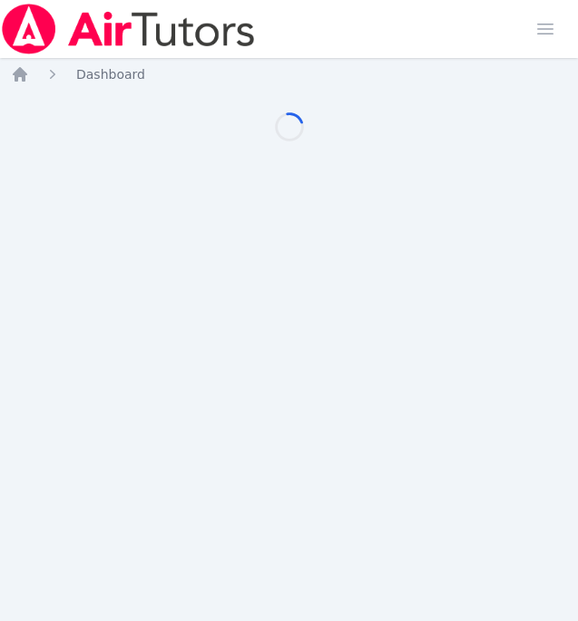
scroll to position [0, 5]
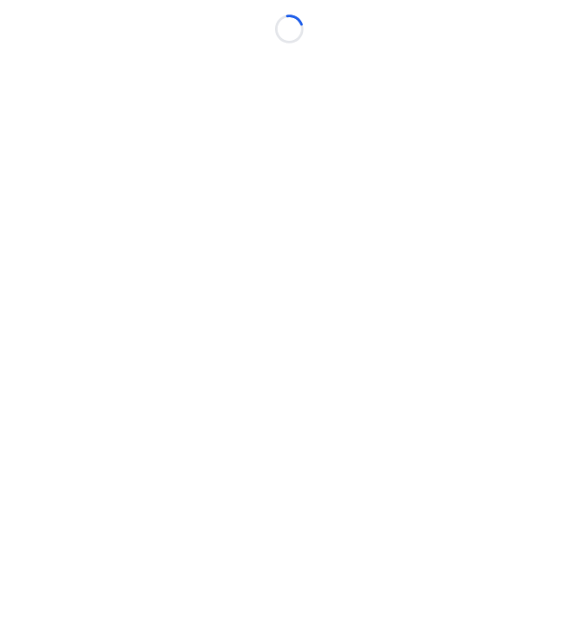
scroll to position [0, 5]
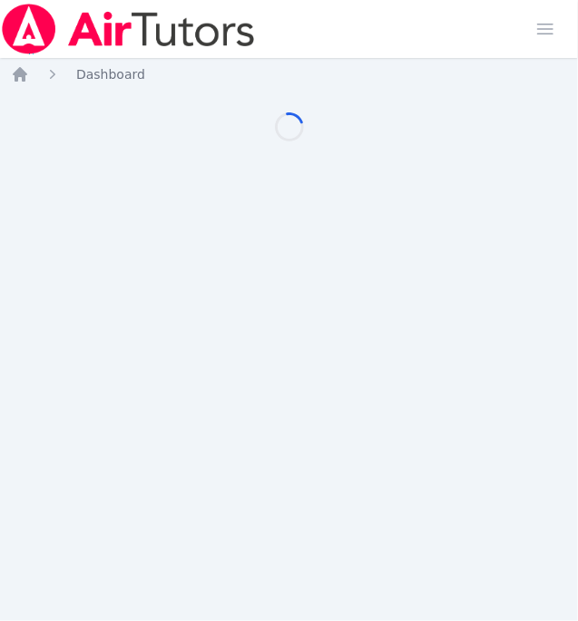
scroll to position [0, 5]
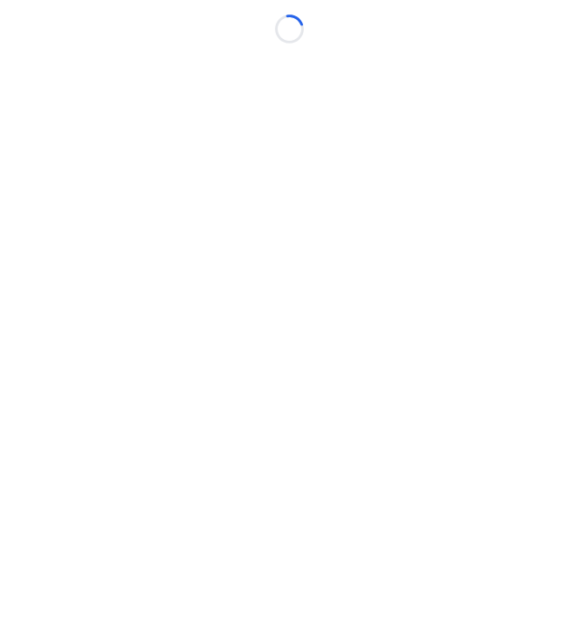
scroll to position [0, 5]
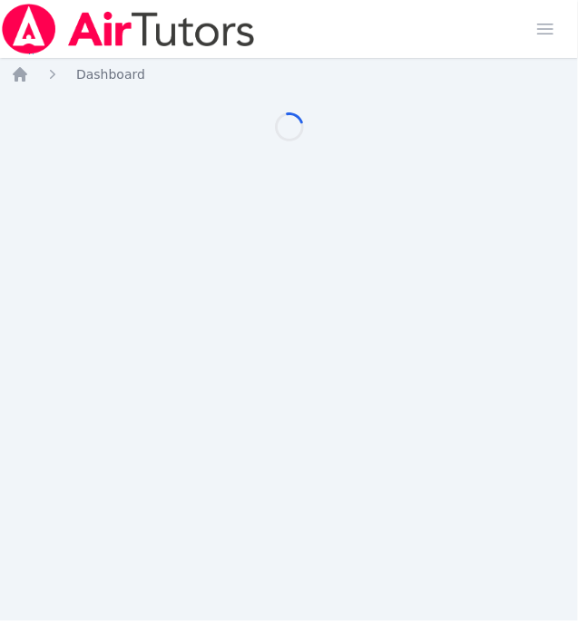
scroll to position [0, 5]
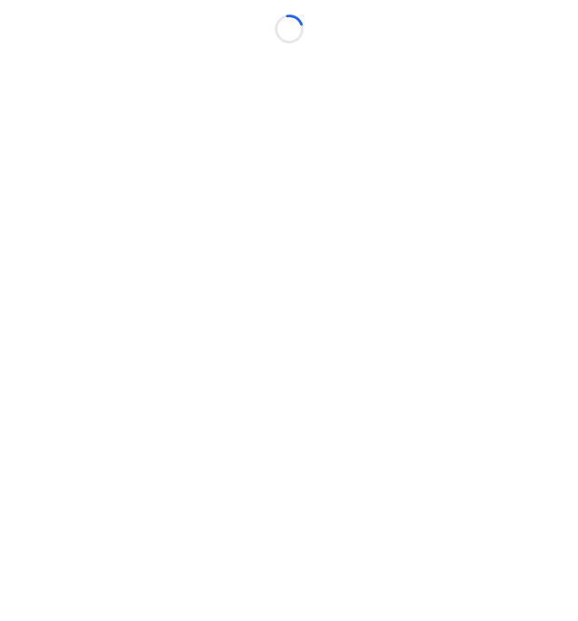
scroll to position [0, 5]
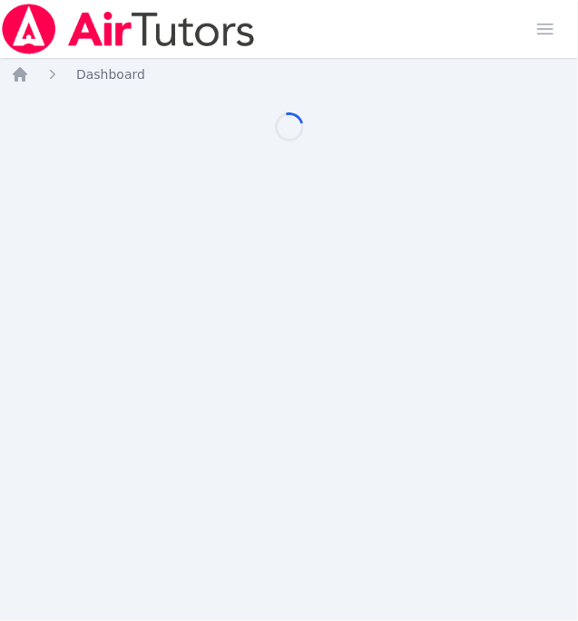
scroll to position [0, 5]
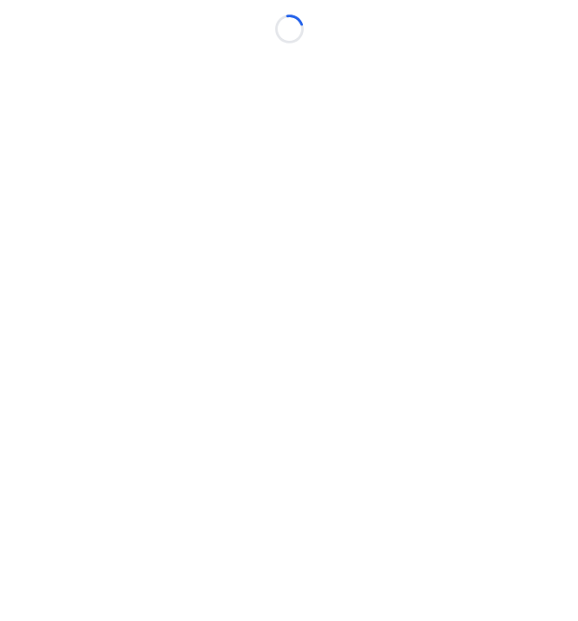
scroll to position [0, 5]
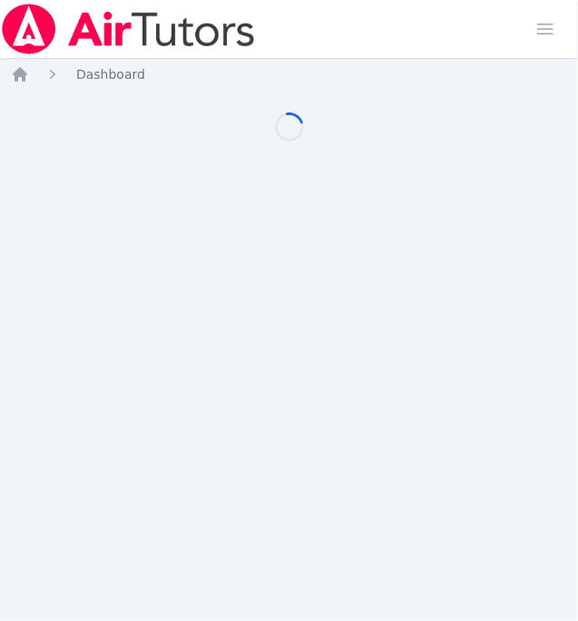
scroll to position [0, 5]
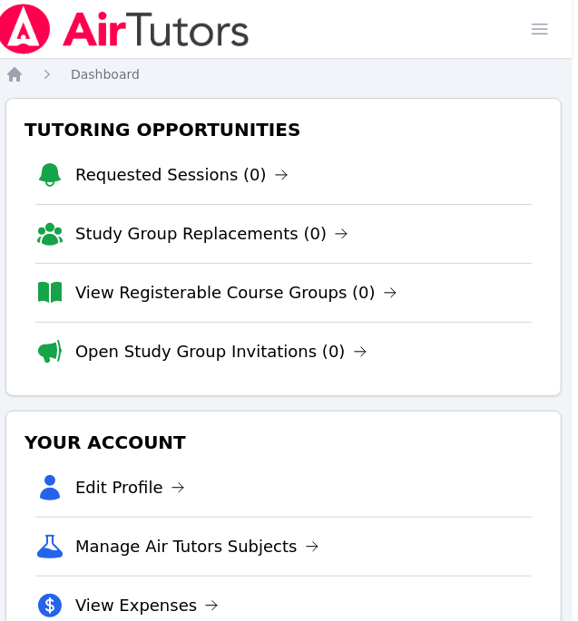
scroll to position [0, 5]
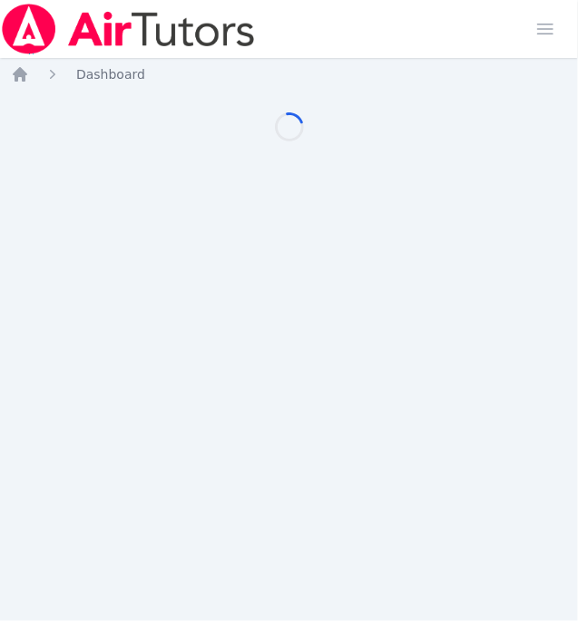
scroll to position [0, 5]
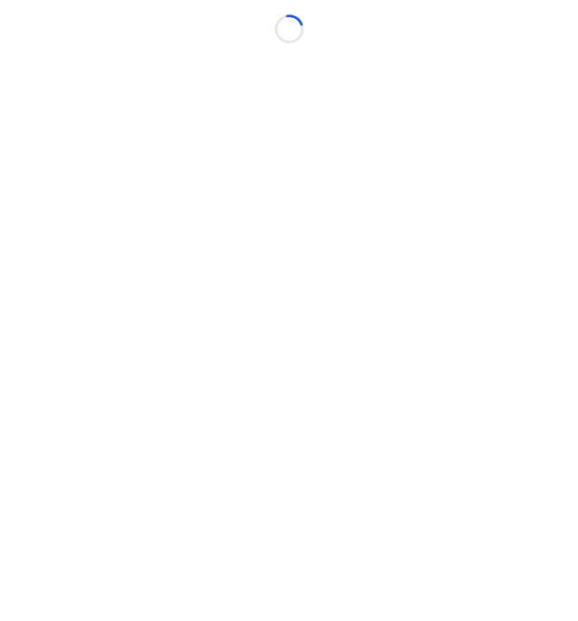
scroll to position [0, 5]
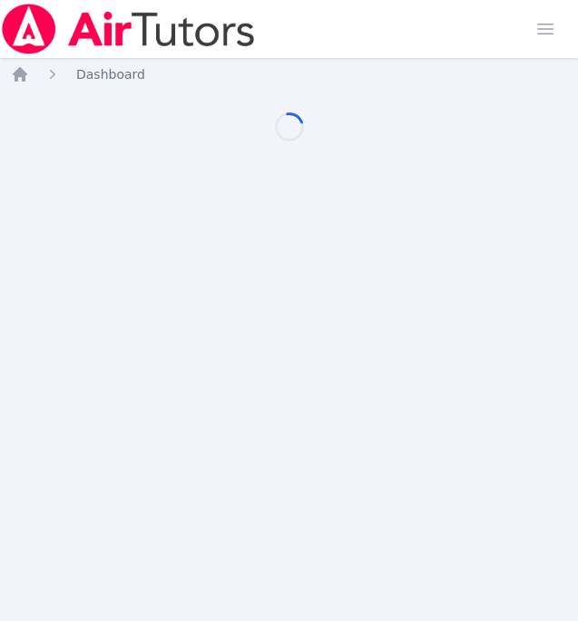
scroll to position [0, 5]
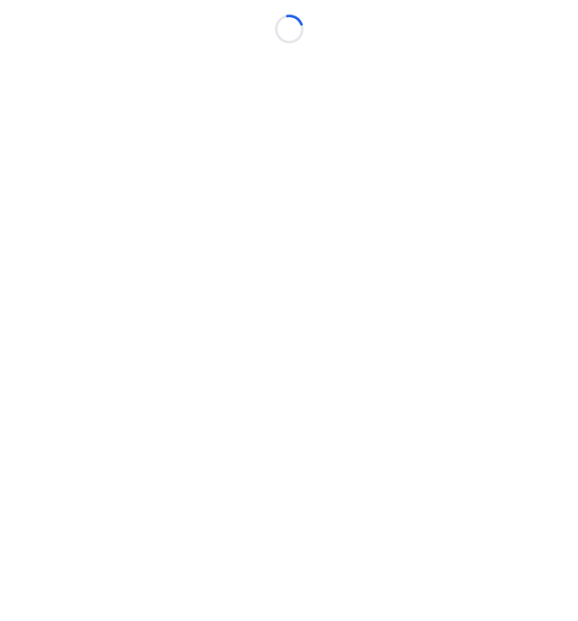
scroll to position [0, 5]
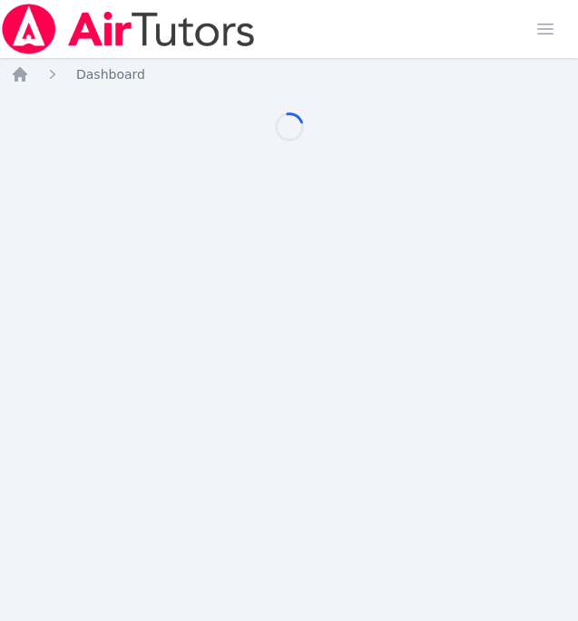
scroll to position [0, 5]
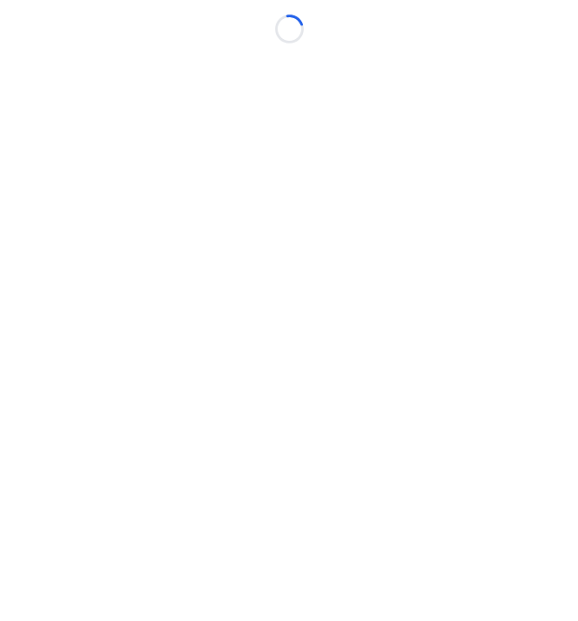
scroll to position [0, 5]
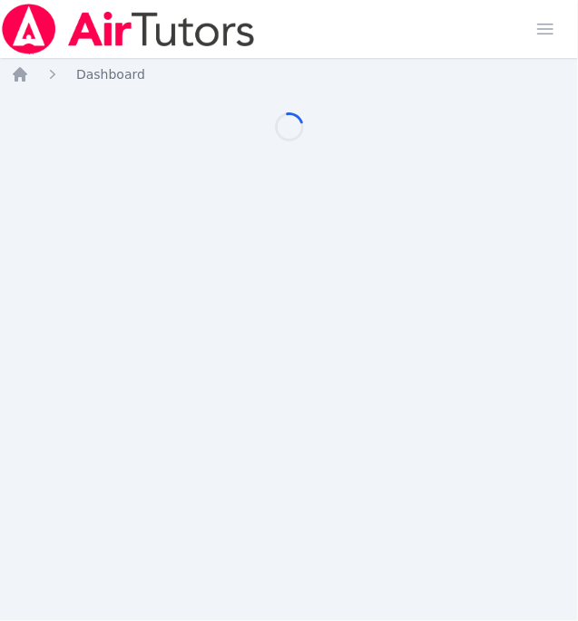
scroll to position [0, 5]
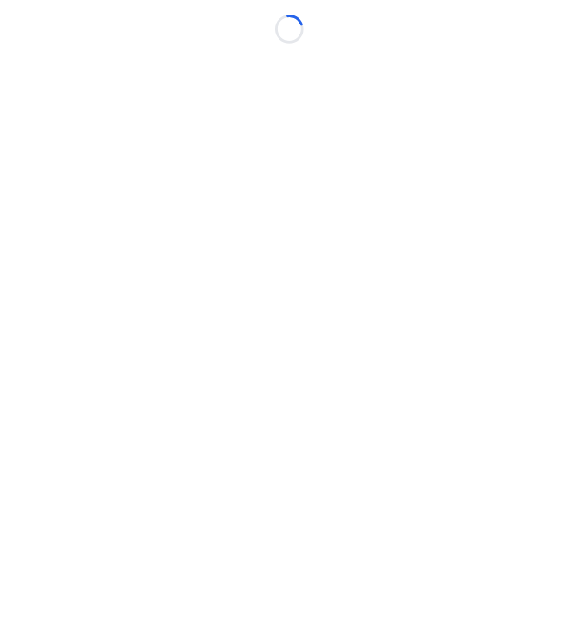
scroll to position [0, 5]
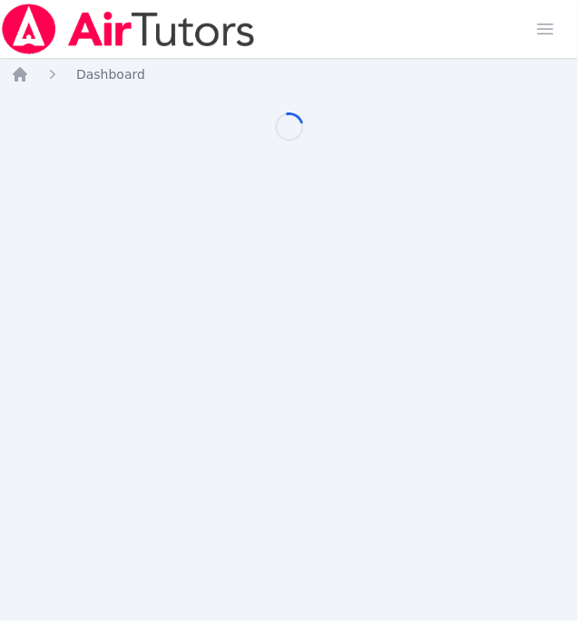
scroll to position [0, 5]
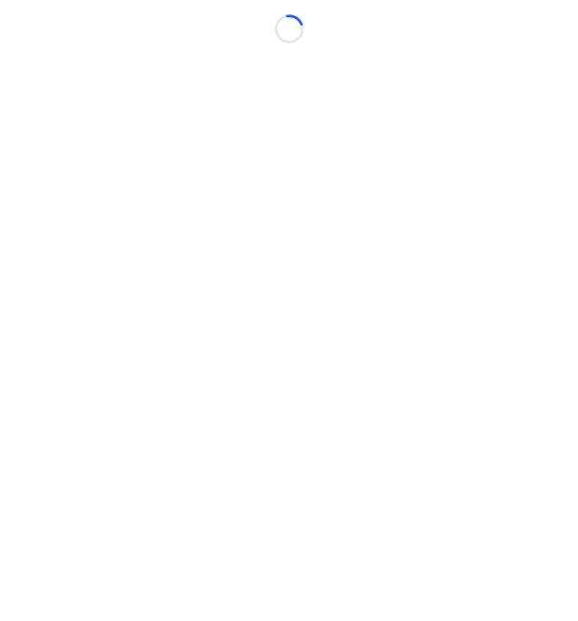
scroll to position [0, 5]
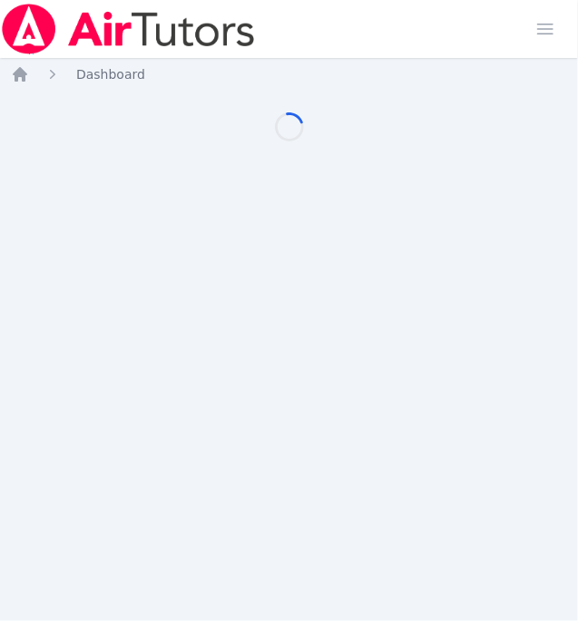
scroll to position [0, 5]
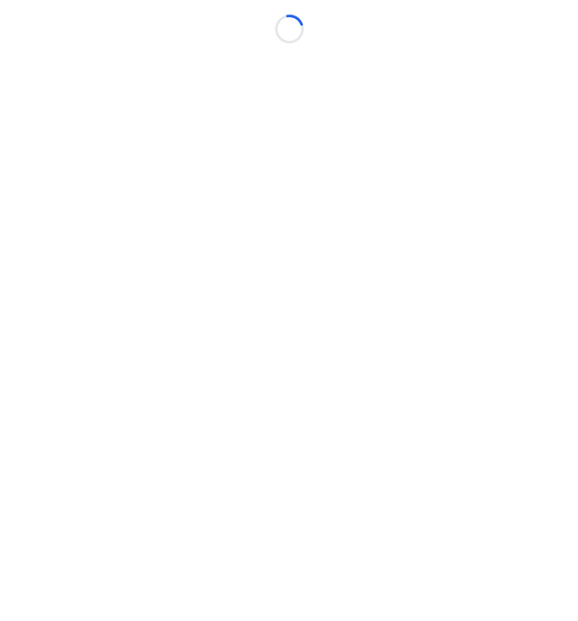
scroll to position [0, 5]
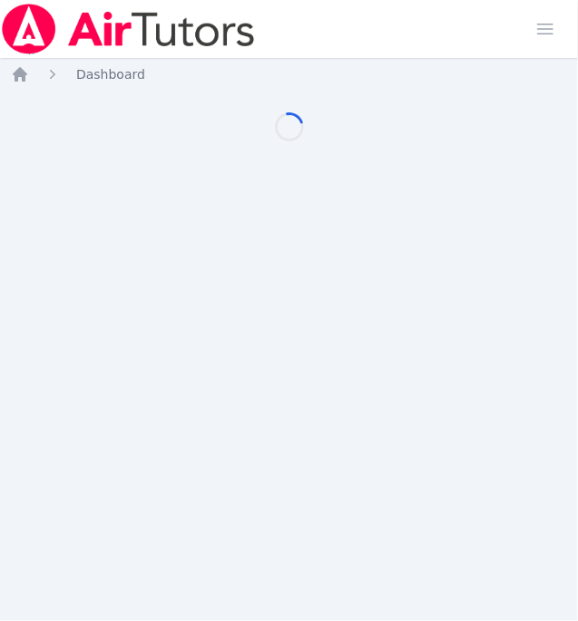
scroll to position [0, 5]
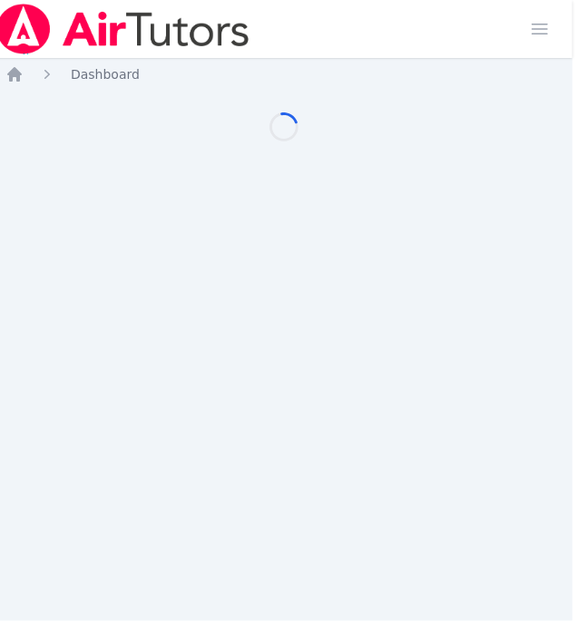
scroll to position [0, 5]
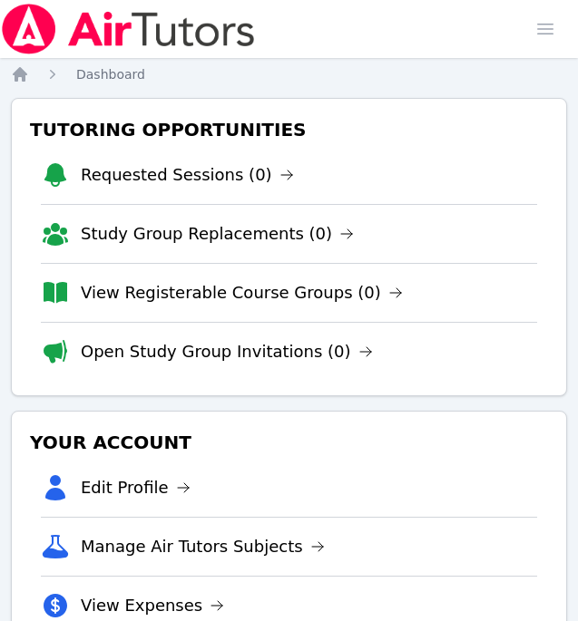
scroll to position [0, 5]
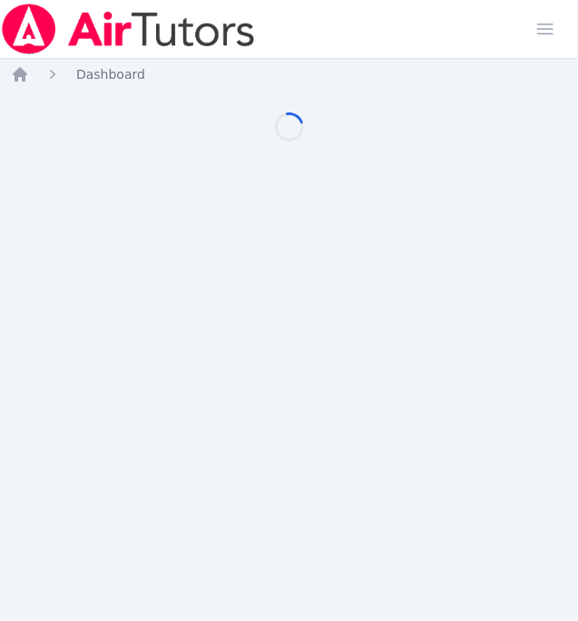
scroll to position [0, 5]
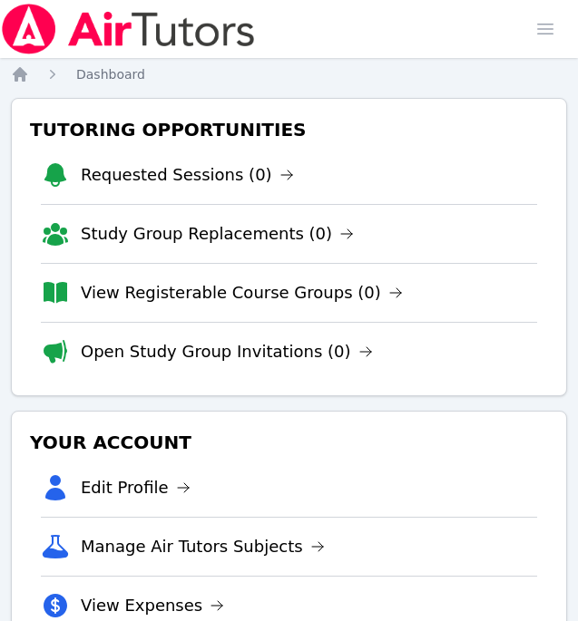
scroll to position [0, 5]
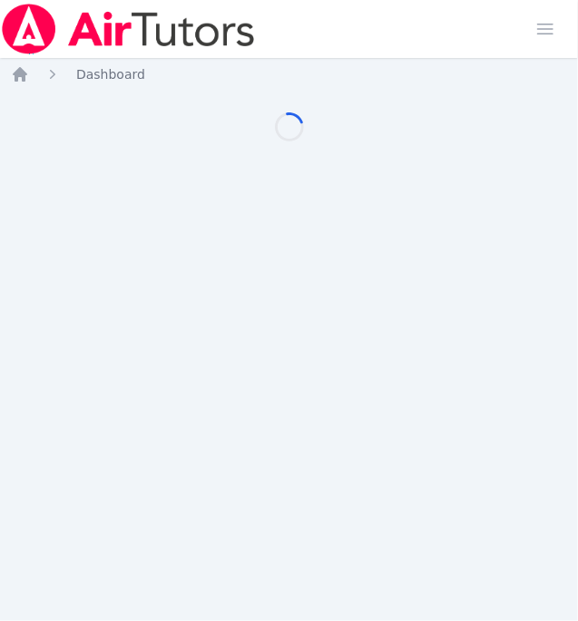
scroll to position [0, 5]
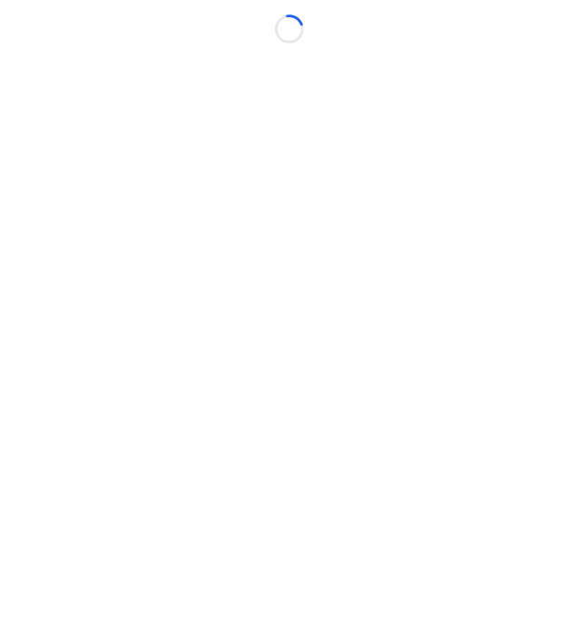
scroll to position [0, 5]
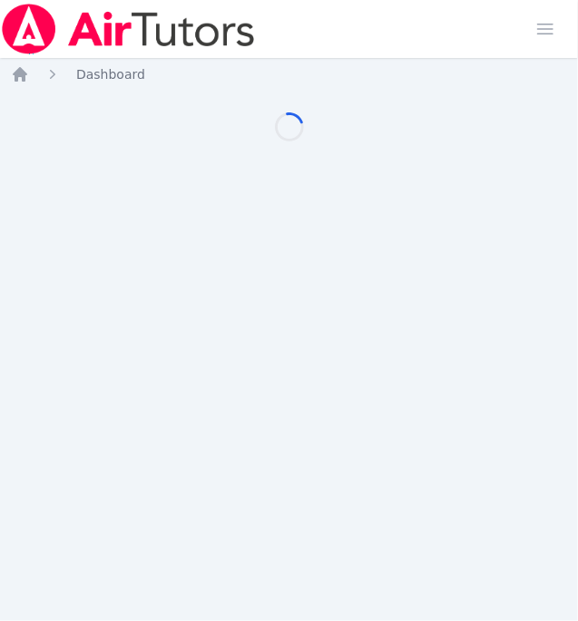
scroll to position [0, 5]
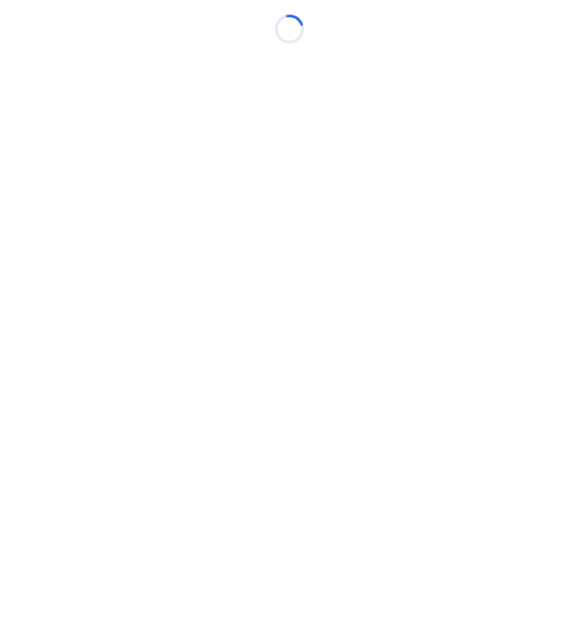
scroll to position [0, 5]
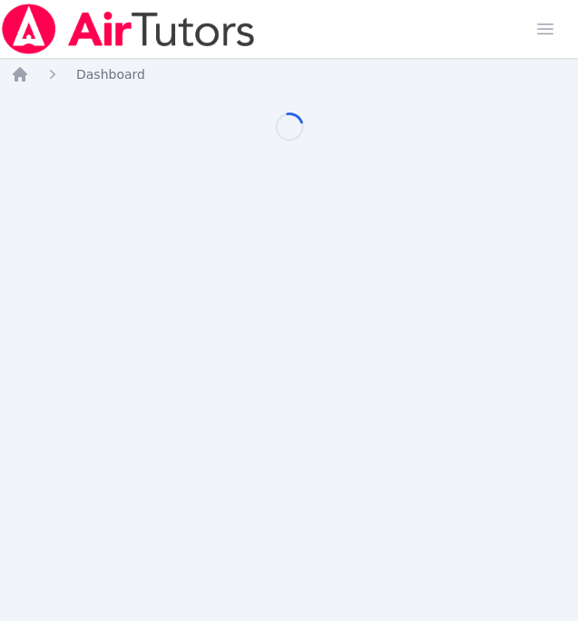
scroll to position [0, 5]
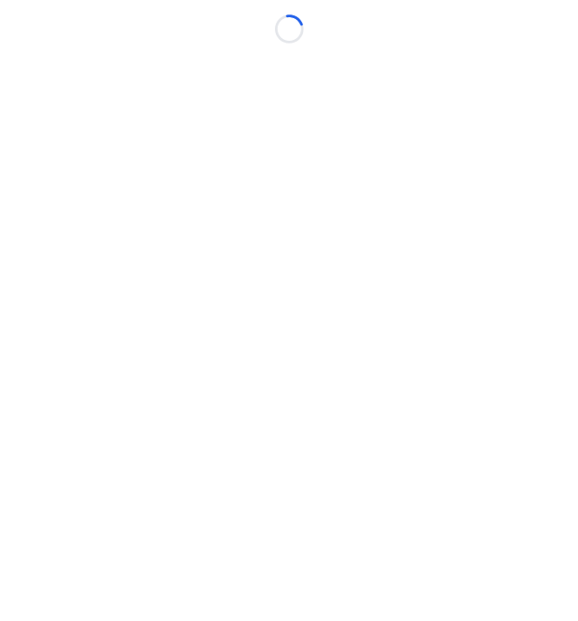
scroll to position [0, 5]
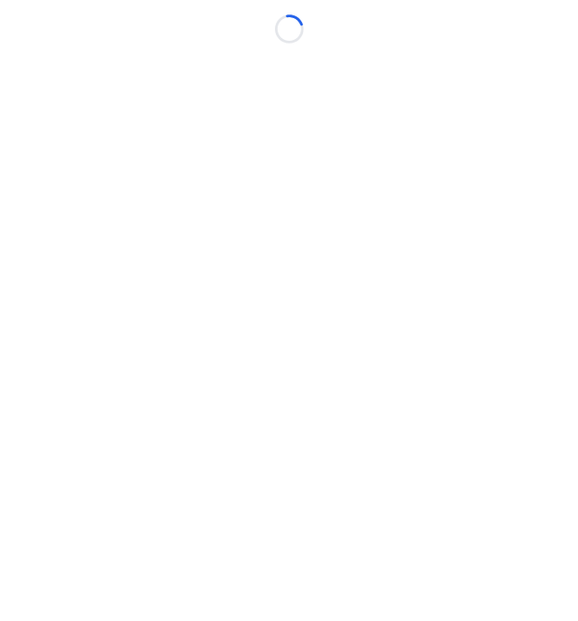
scroll to position [0, 5]
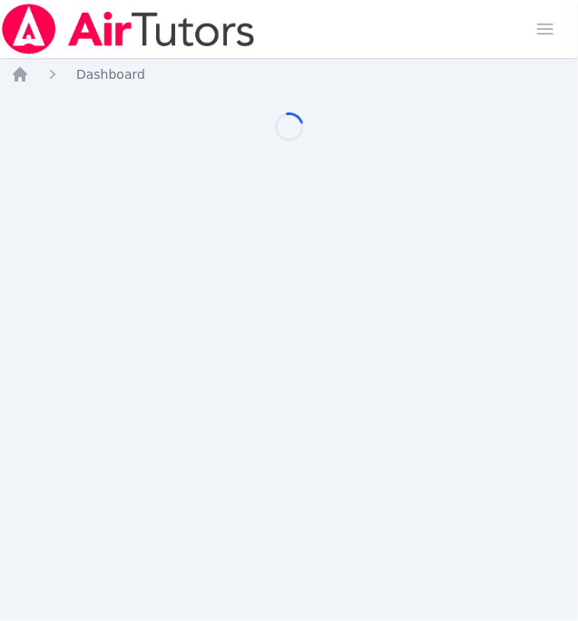
scroll to position [0, 5]
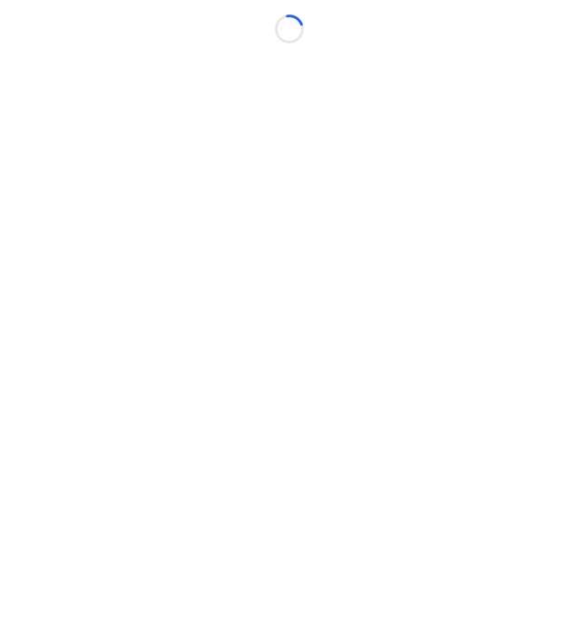
scroll to position [0, 5]
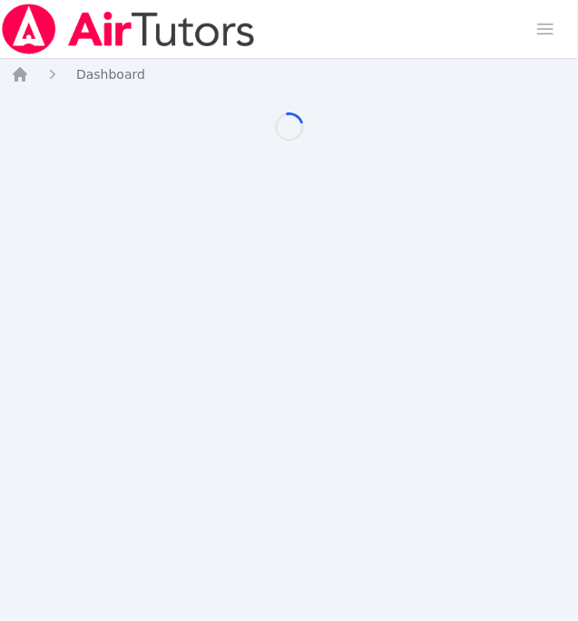
scroll to position [0, 5]
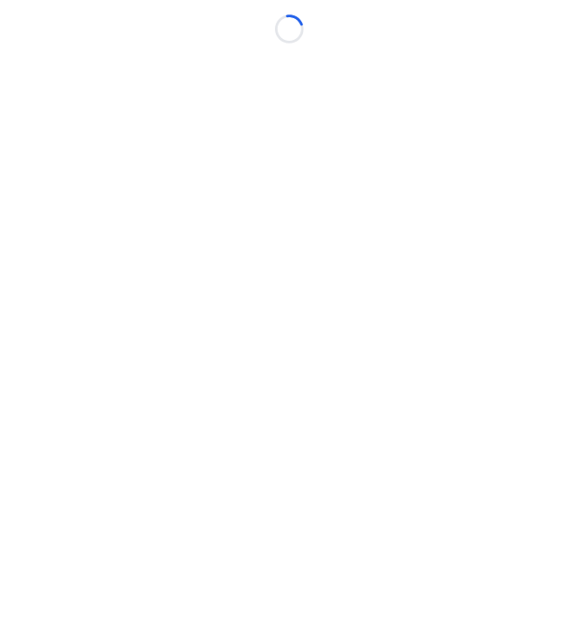
scroll to position [0, 5]
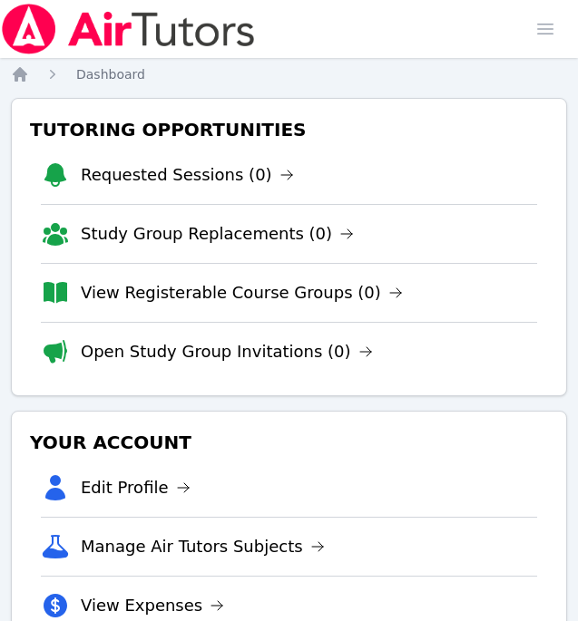
scroll to position [0, 5]
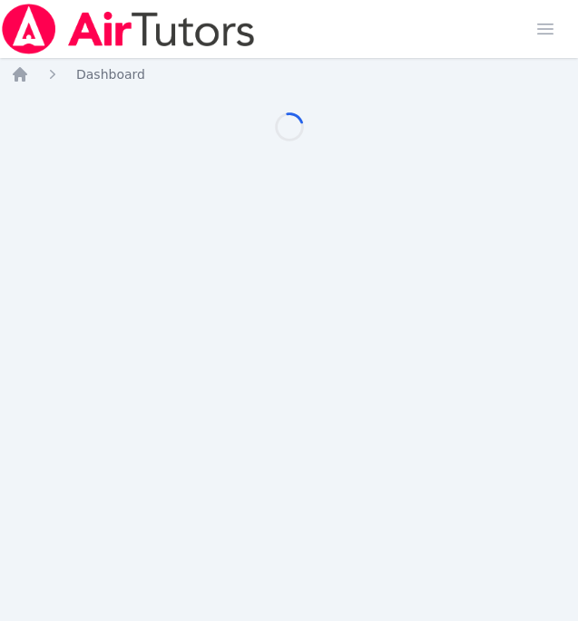
scroll to position [0, 5]
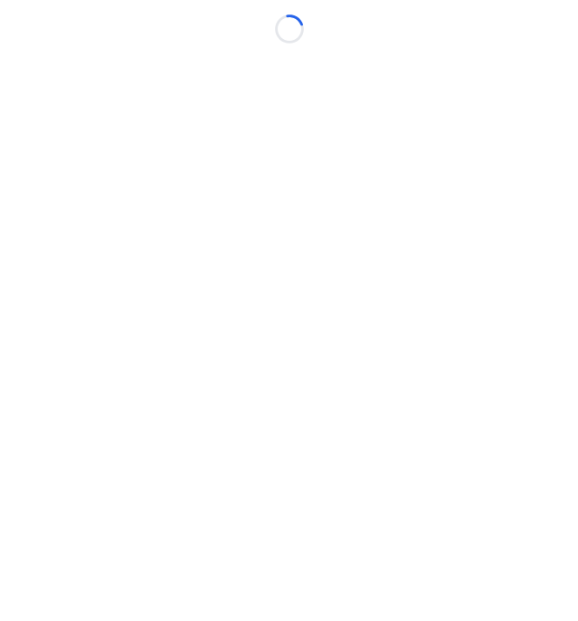
scroll to position [0, 5]
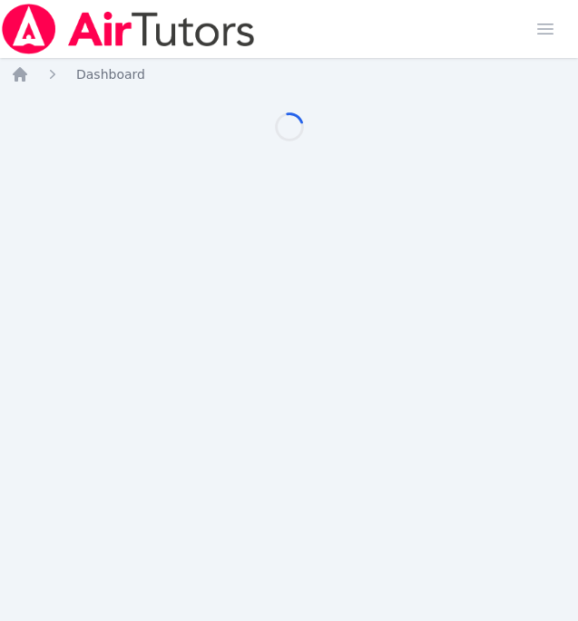
scroll to position [0, 5]
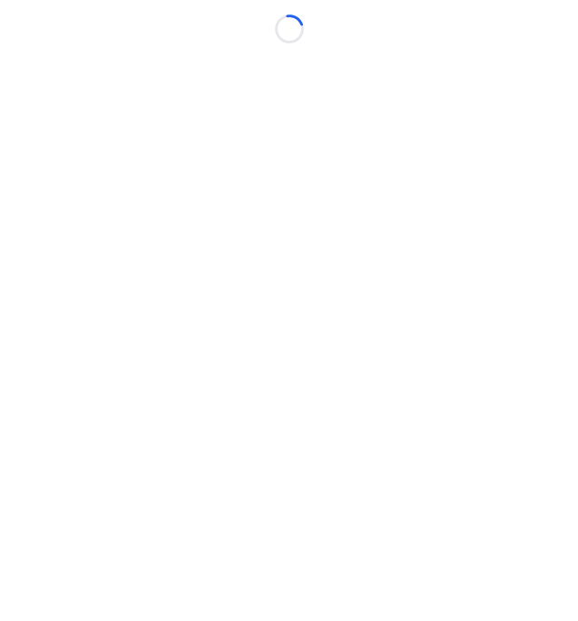
scroll to position [0, 5]
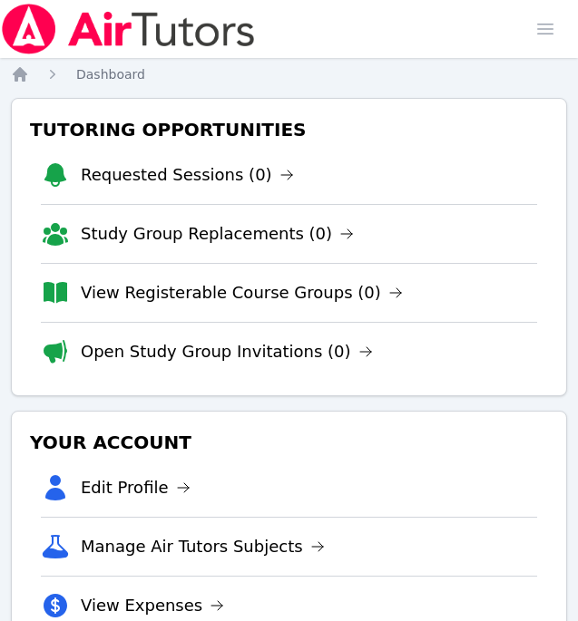
scroll to position [0, 5]
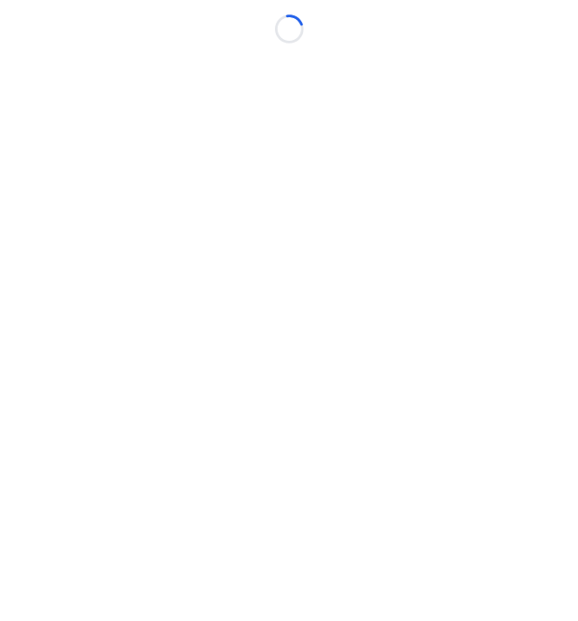
scroll to position [0, 5]
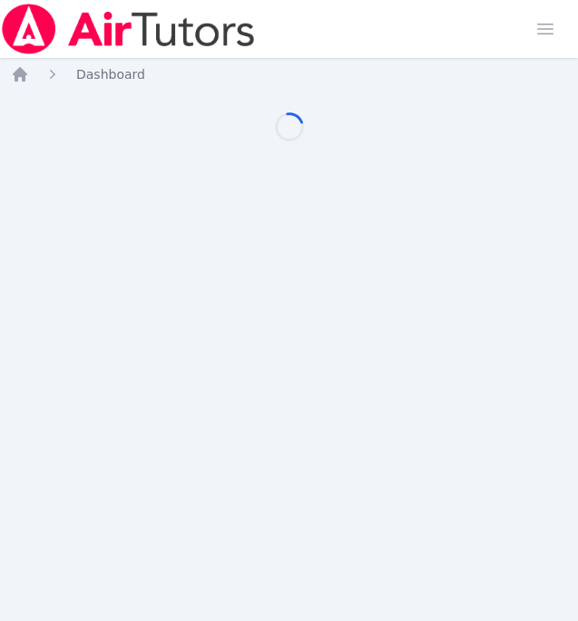
scroll to position [0, 5]
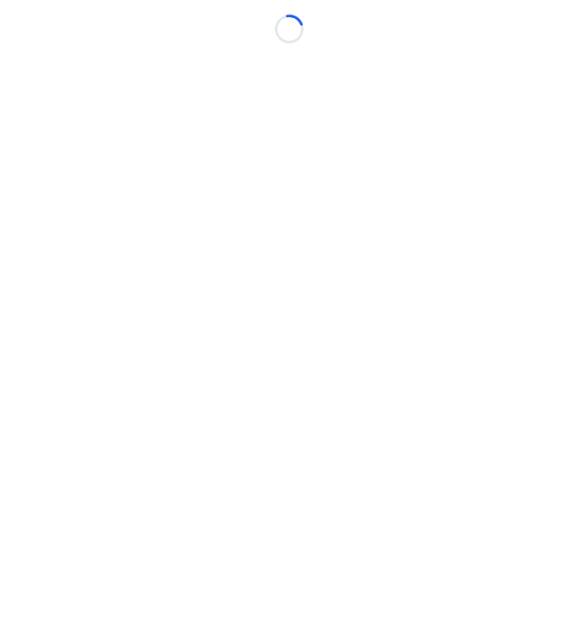
scroll to position [0, 5]
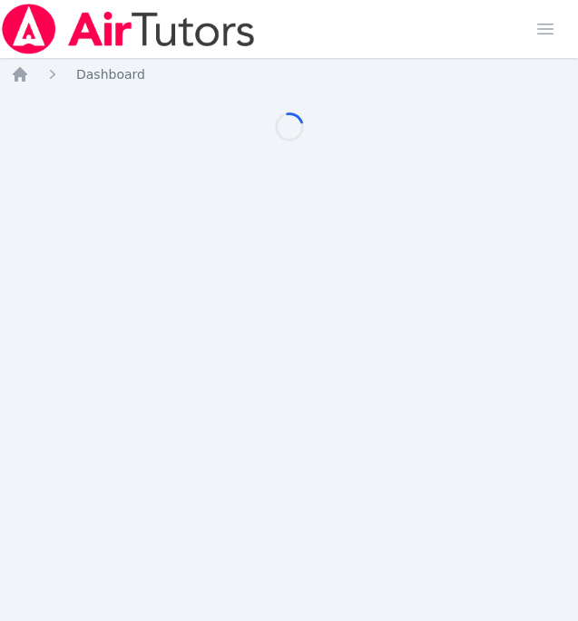
scroll to position [0, 5]
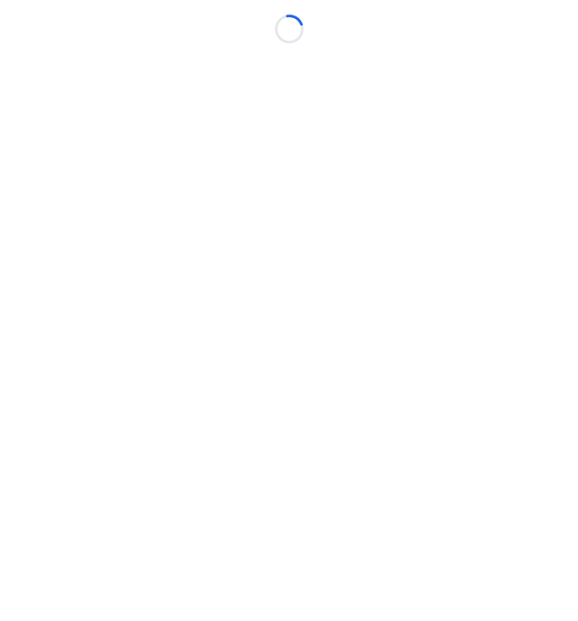
scroll to position [0, 5]
